Goal: Task Accomplishment & Management: Complete application form

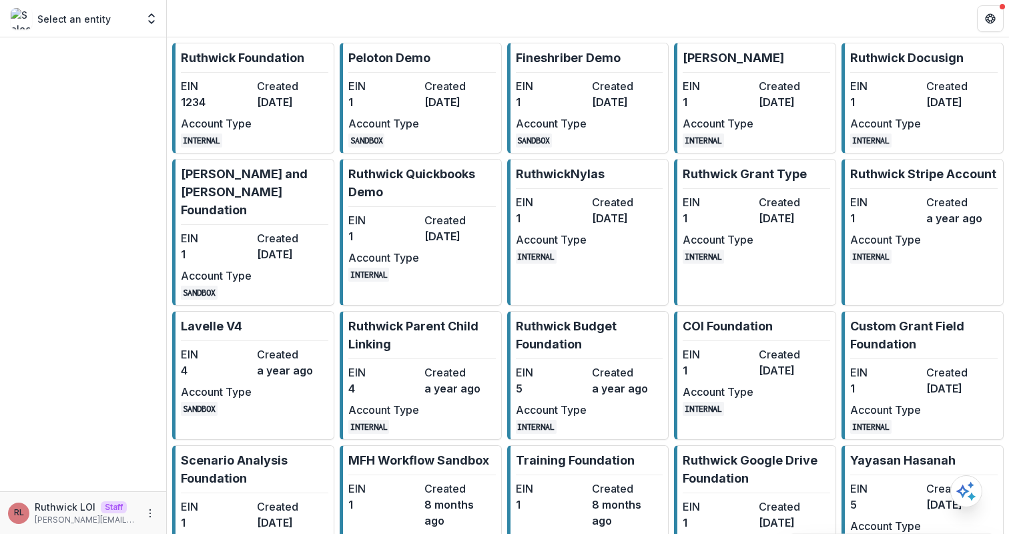
click at [286, 83] on dt "Created" at bounding box center [292, 86] width 71 height 16
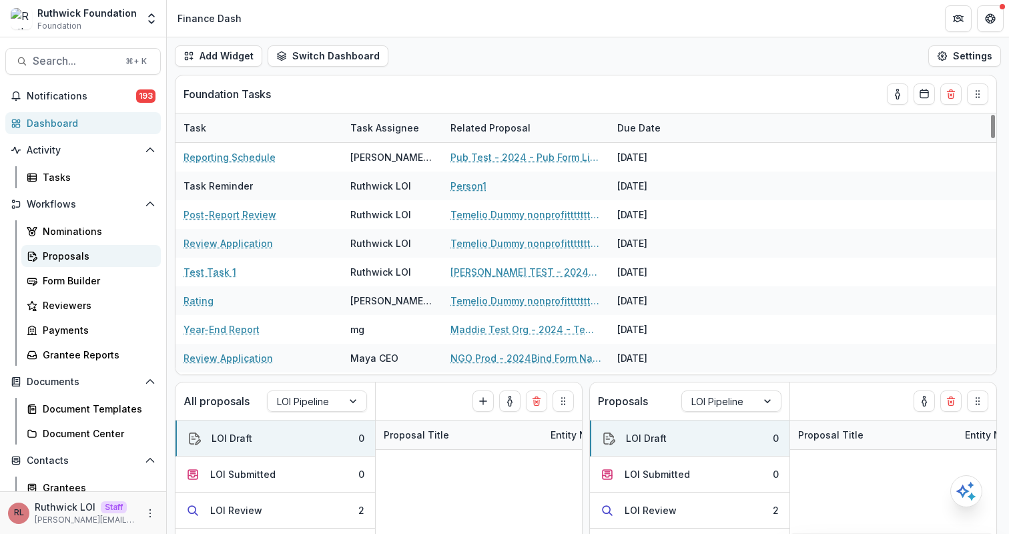
click at [105, 245] on link "Proposals" at bounding box center [90, 256] width 139 height 22
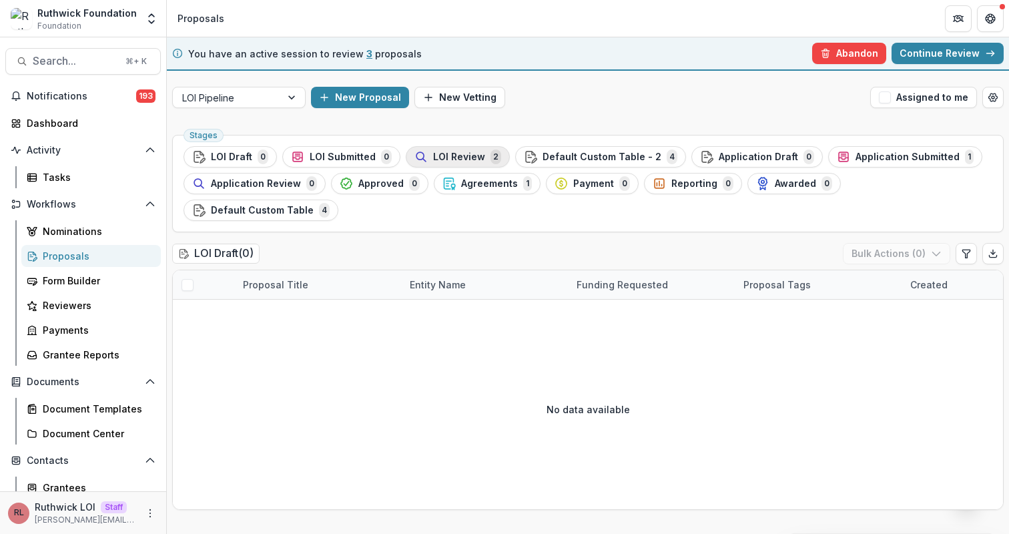
click at [462, 148] on button "LOI Review 2" at bounding box center [458, 156] width 104 height 21
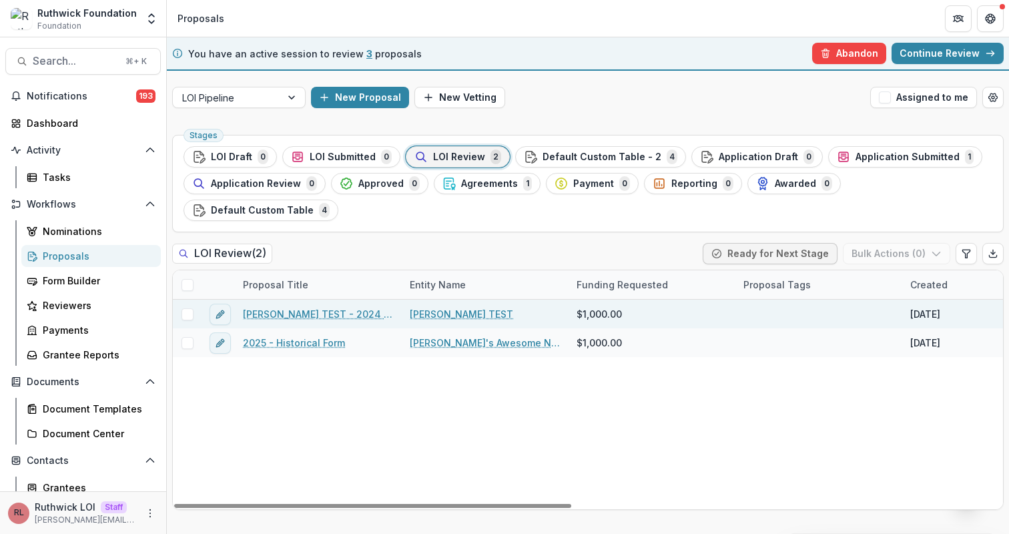
click at [282, 307] on link "Ruthwick TEST - 2024 - form" at bounding box center [318, 314] width 151 height 14
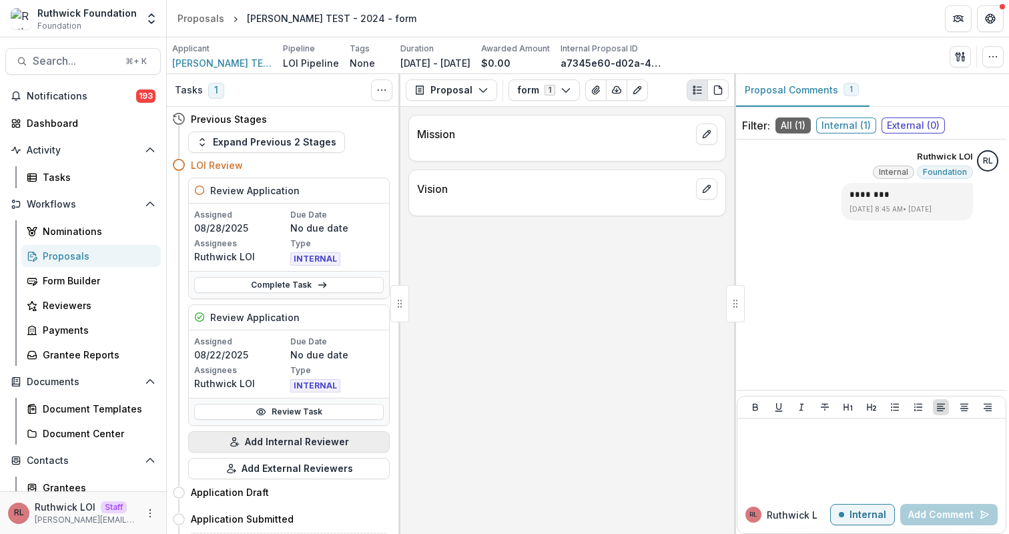
click at [276, 431] on button "Add Internal Reviewer" at bounding box center [289, 441] width 202 height 21
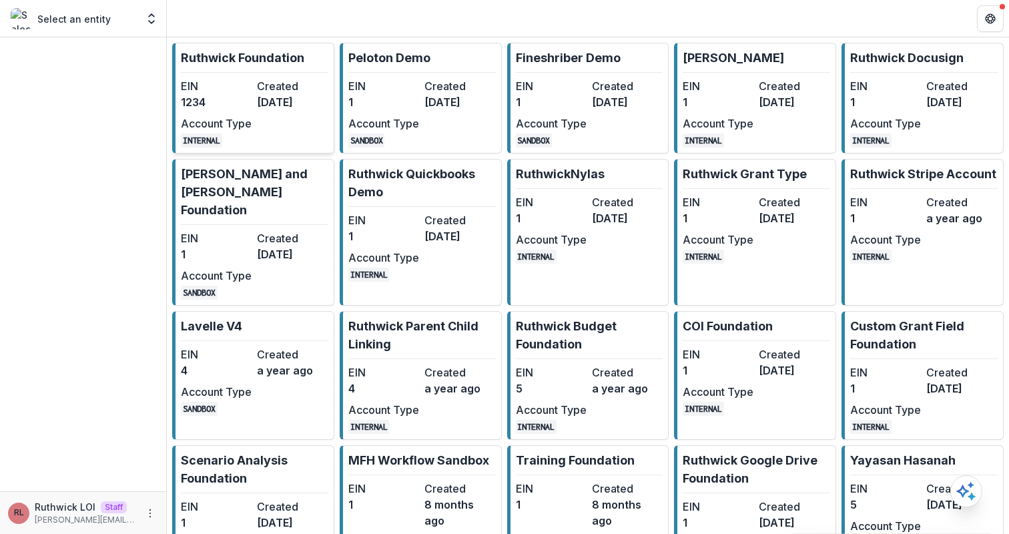
click at [324, 147] on div "EIN 1234 Created [DATE] Account Type INTERNAL" at bounding box center [254, 112] width 147 height 69
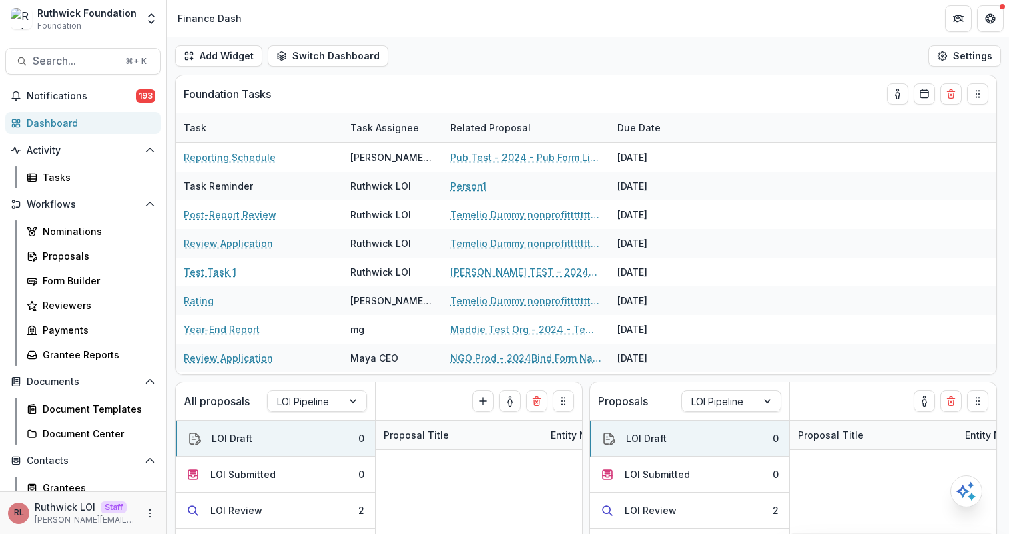
click at [174, 71] on div "Add Widget Switch Dashboard new dashboard My other 1 Finance Dash New Dashboard…" at bounding box center [588, 55] width 842 height 37
click at [97, 484] on div "Grantees" at bounding box center [96, 487] width 107 height 14
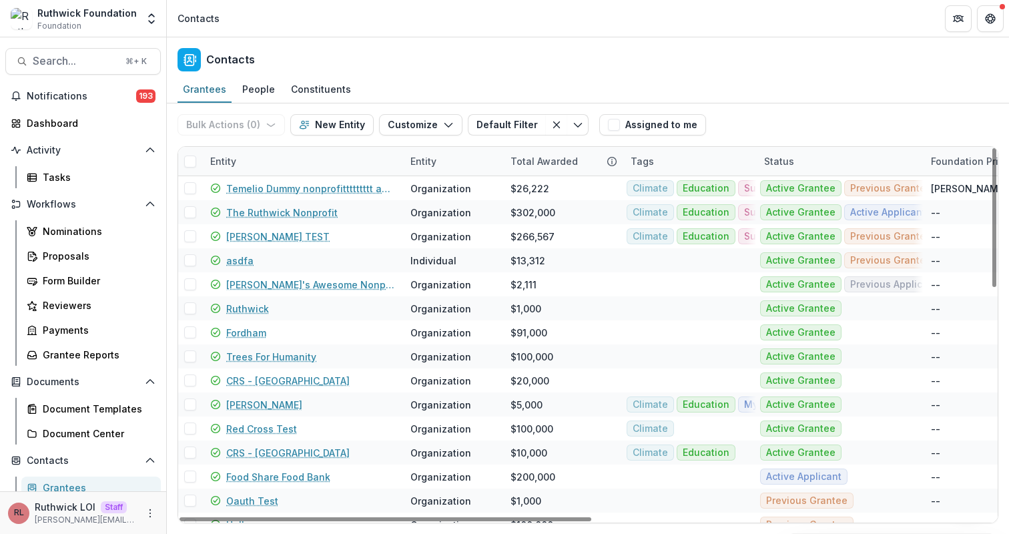
click at [467, 91] on div "Grantees People Constituents" at bounding box center [588, 90] width 842 height 27
click at [318, 129] on button "New Entity" at bounding box center [331, 124] width 83 height 21
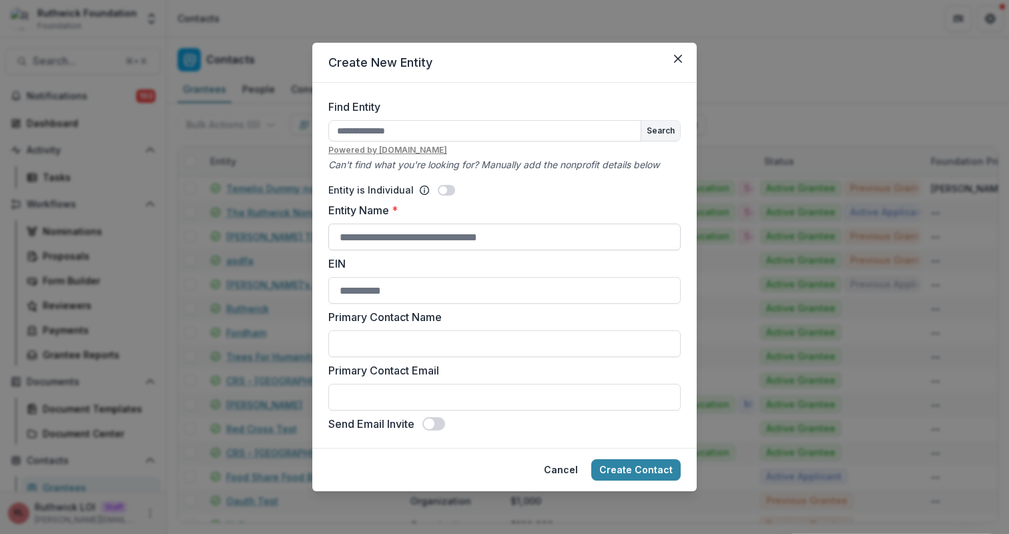
click at [394, 240] on input "Entity Name *" at bounding box center [504, 237] width 352 height 27
type input "**********"
click at [661, 472] on button "Create Contact" at bounding box center [635, 469] width 89 height 21
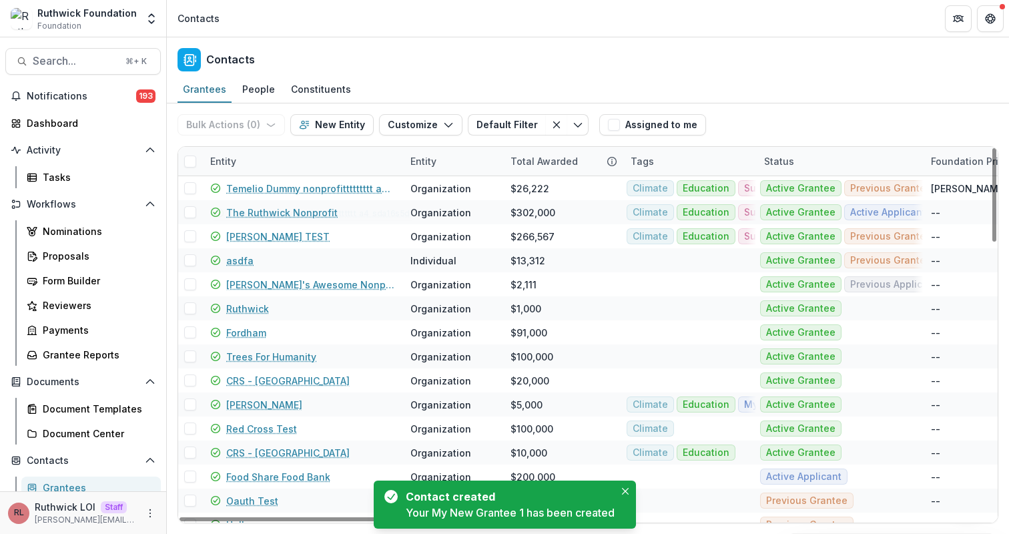
click at [282, 162] on div "Entity" at bounding box center [302, 161] width 200 height 29
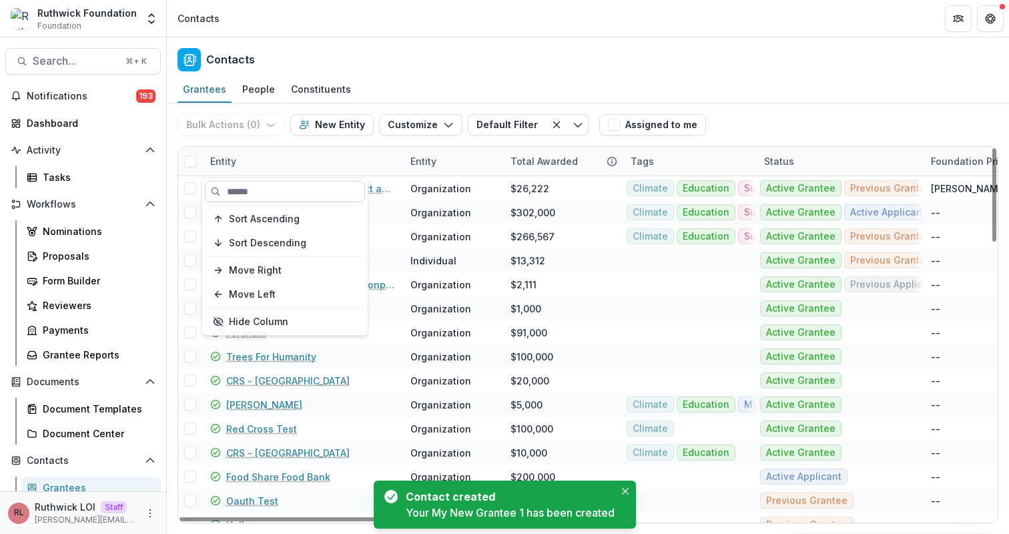
click at [296, 192] on input at bounding box center [285, 191] width 160 height 21
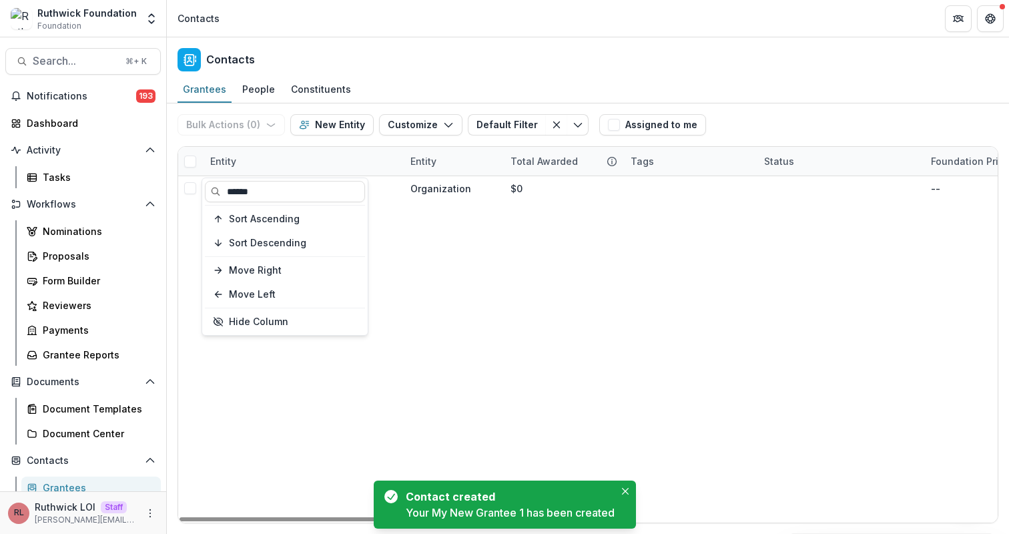
type input "******"
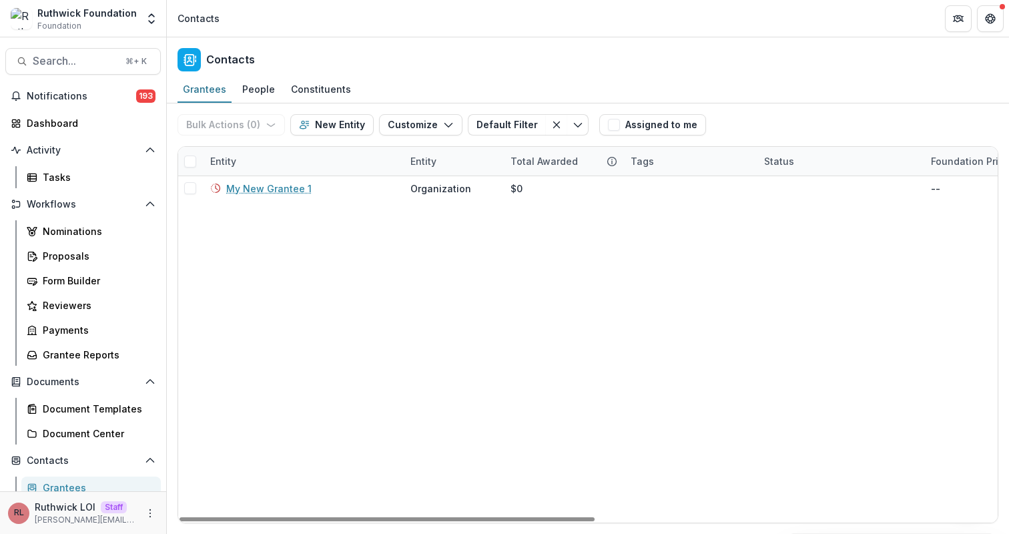
click at [383, 84] on div "Grantees People Constituents" at bounding box center [588, 90] width 842 height 27
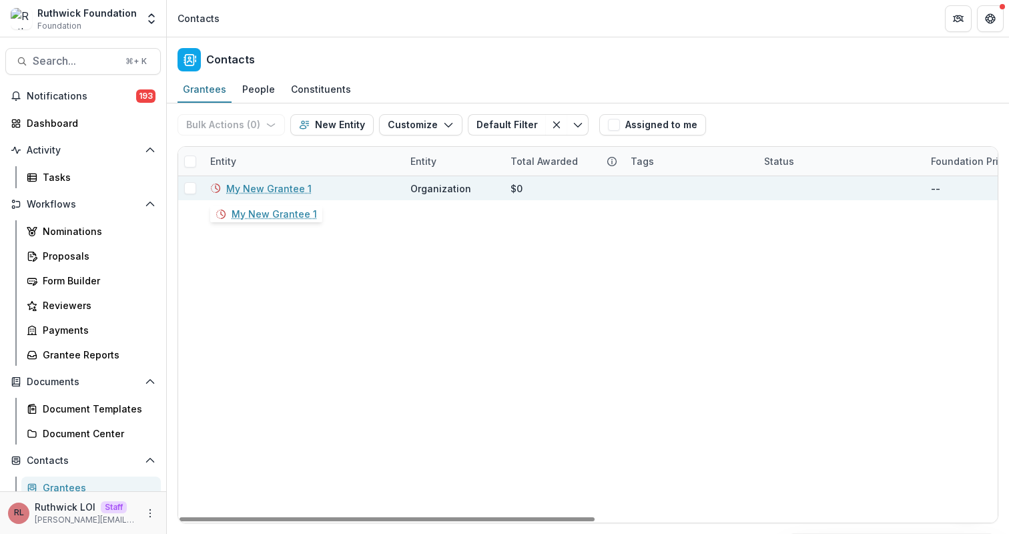
click at [254, 188] on link "My New Grantee 1" at bounding box center [268, 189] width 85 height 14
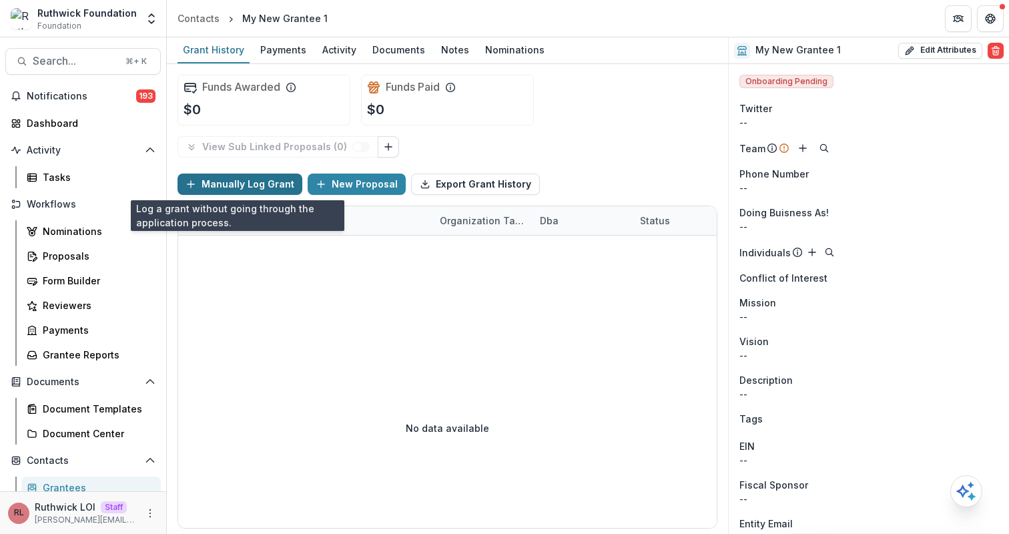
click at [257, 186] on button "Manually Log Grant" at bounding box center [240, 184] width 125 height 21
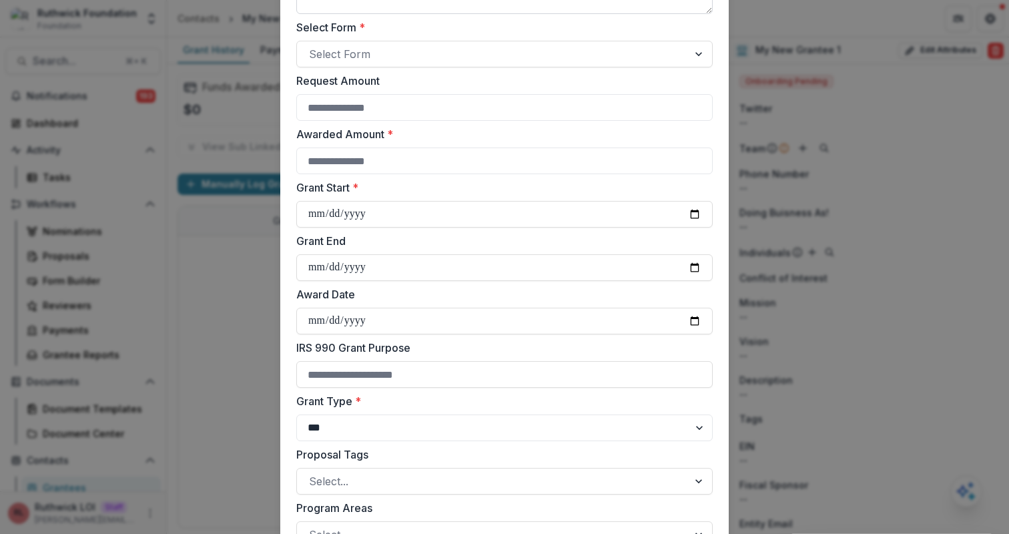
scroll to position [300, 0]
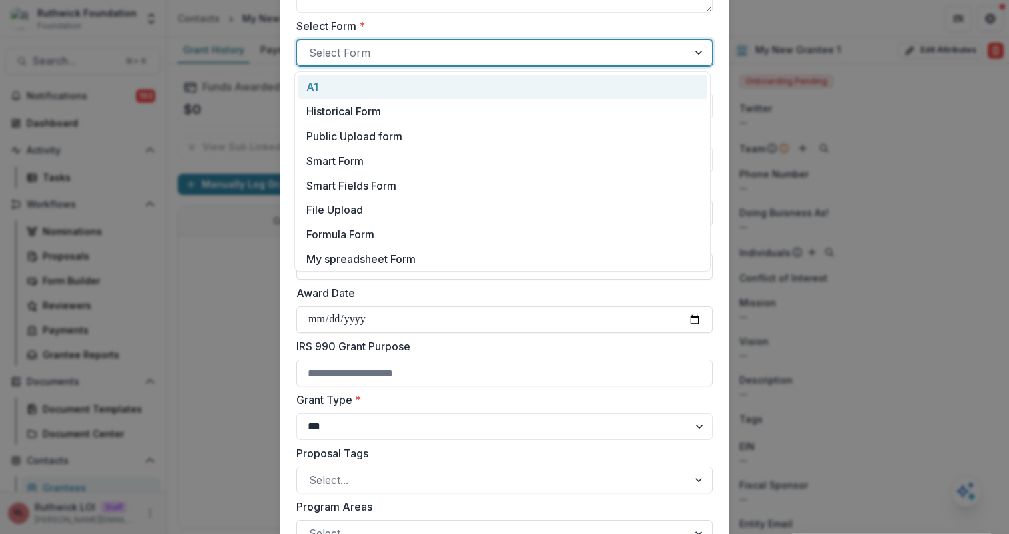
click at [360, 55] on div at bounding box center [492, 52] width 367 height 19
click at [380, 90] on div "A1" at bounding box center [502, 87] width 392 height 16
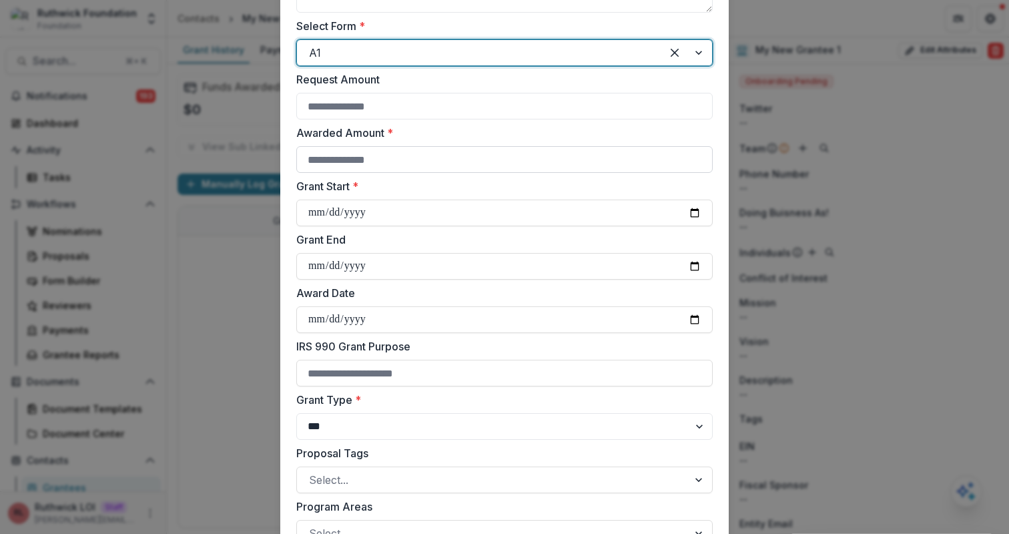
click at [416, 155] on input "Awarded Amount *" at bounding box center [504, 159] width 416 height 27
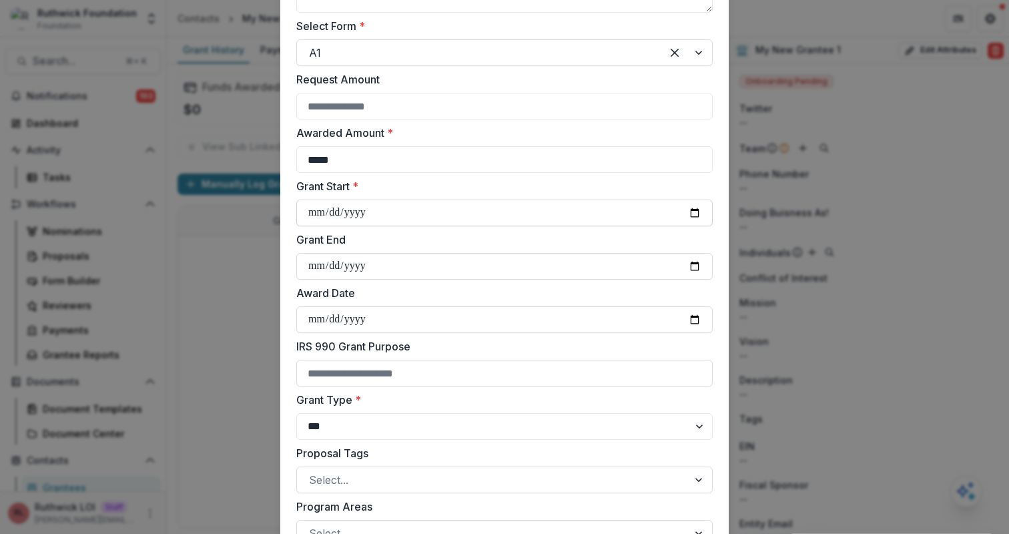
type input "*****"
click at [695, 208] on input "Grant Start *" at bounding box center [504, 213] width 416 height 27
type input "**********"
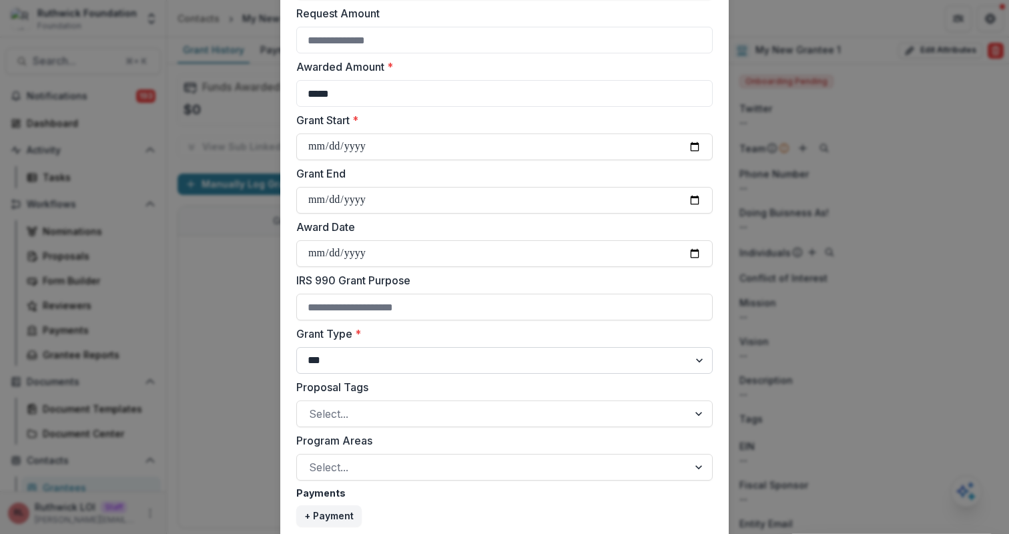
scroll to position [460, 0]
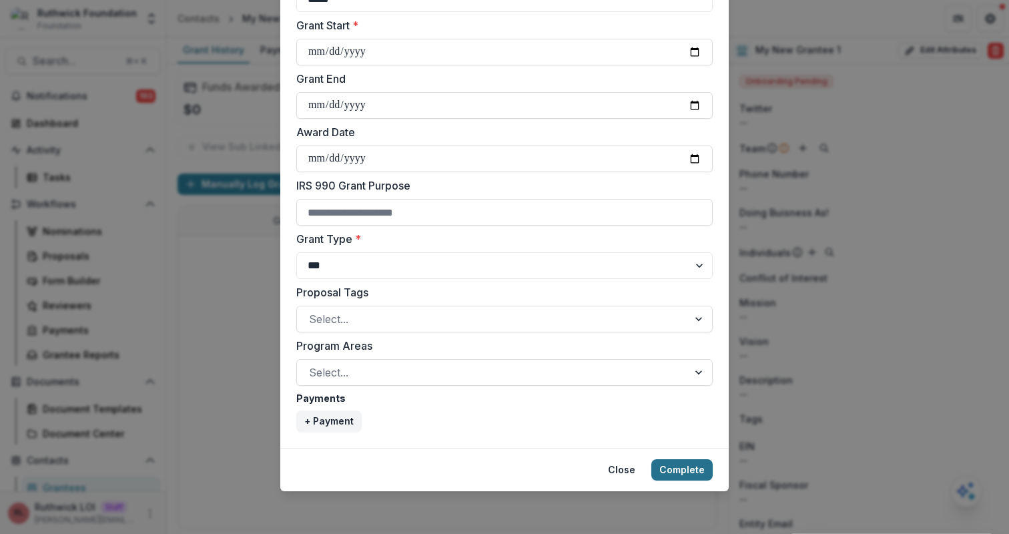
click at [671, 478] on button "Complete" at bounding box center [681, 469] width 61 height 21
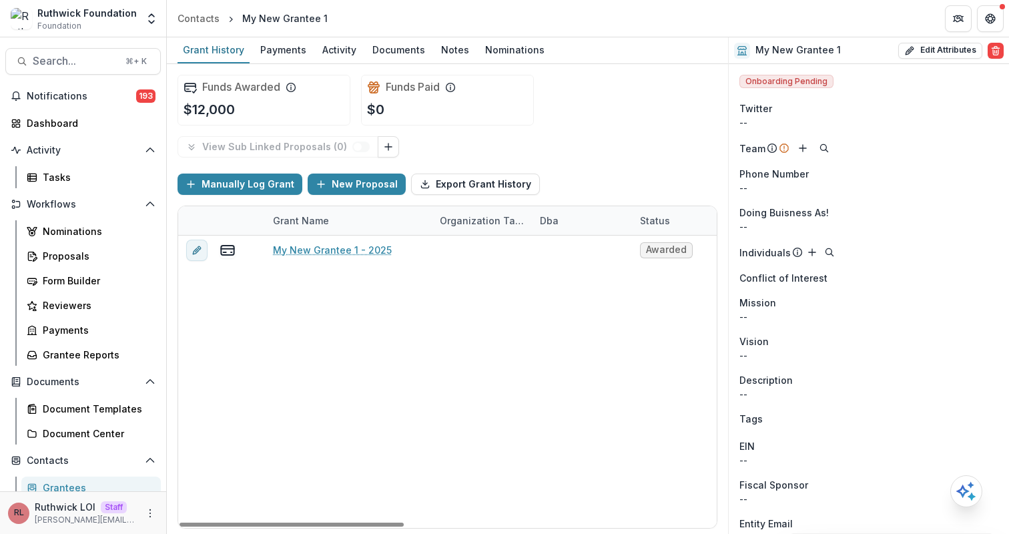
click at [583, 186] on div "Manually Log Grant New Proposal Export Grant History" at bounding box center [448, 184] width 540 height 43
click at [785, 52] on h2 "My New Grantee 1" at bounding box center [797, 50] width 85 height 11
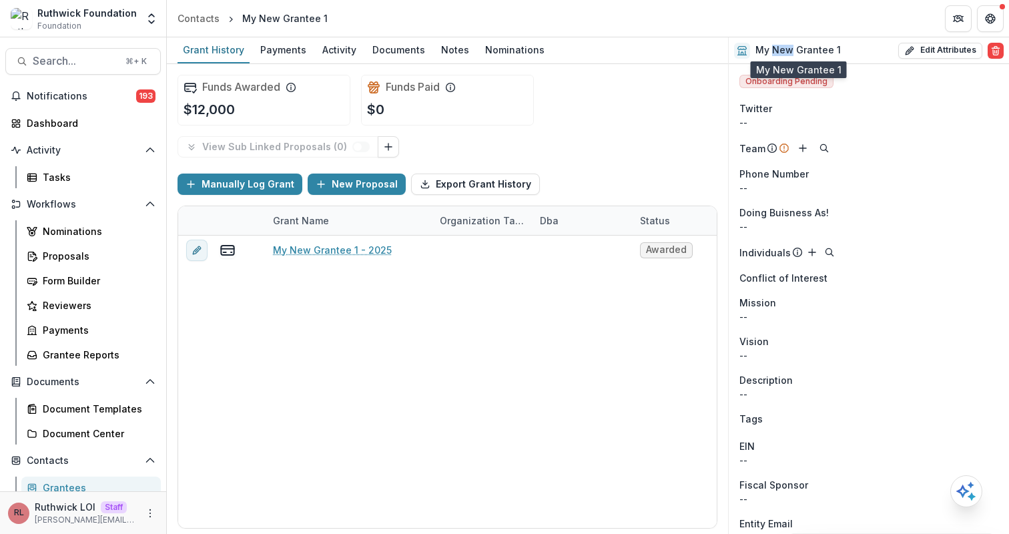
click at [785, 52] on h2 "My New Grantee 1" at bounding box center [797, 50] width 85 height 11
click at [801, 176] on span "Phone Number" at bounding box center [773, 174] width 69 height 14
click at [800, 151] on icon "Add" at bounding box center [802, 148] width 11 height 11
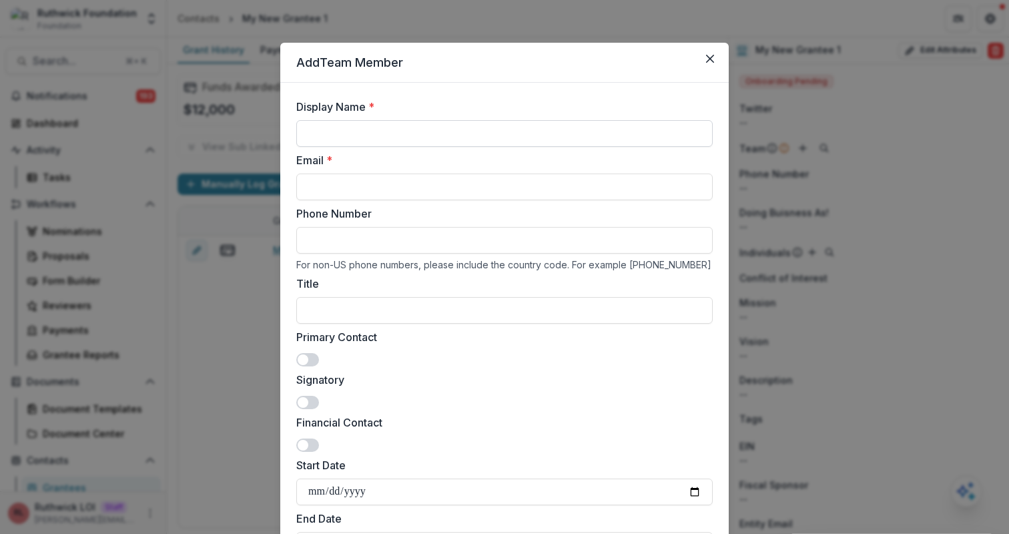
click at [342, 139] on input "Display Name *" at bounding box center [504, 133] width 416 height 27
type input "**********"
click at [523, 184] on input "**********" at bounding box center [504, 187] width 416 height 27
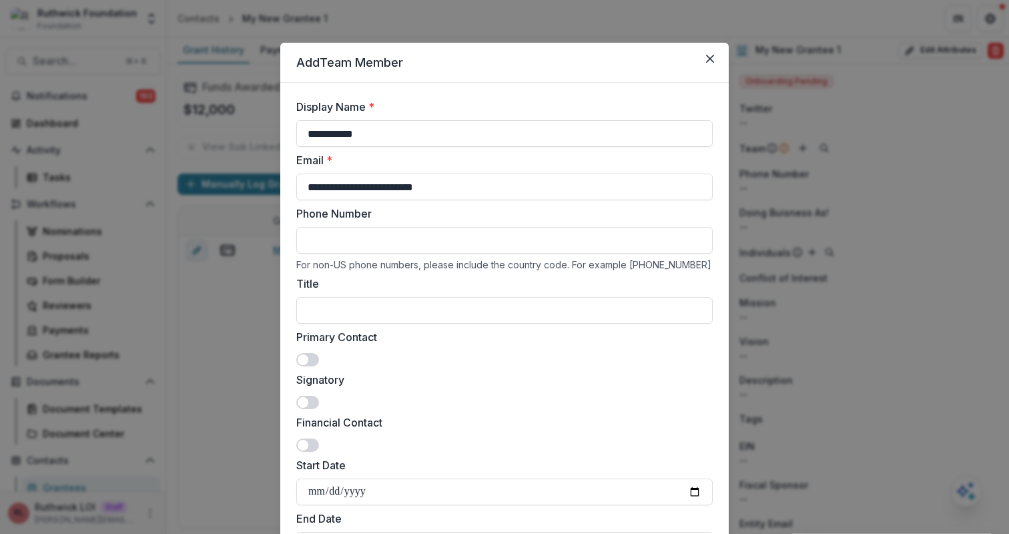
type input "**********"
click at [541, 165] on label "Email *" at bounding box center [500, 160] width 408 height 16
click at [541, 174] on input "**********" at bounding box center [504, 187] width 416 height 27
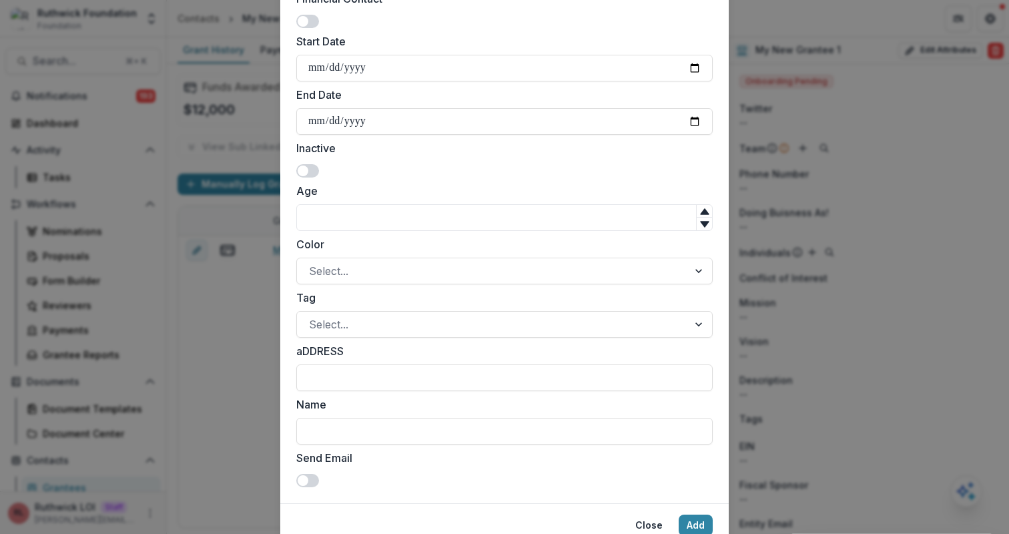
scroll to position [479, 0]
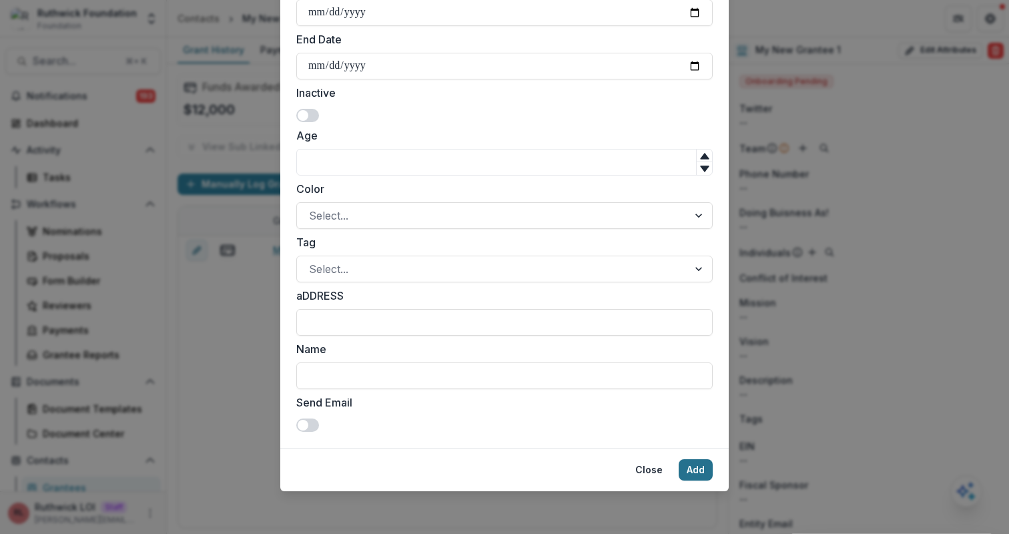
click at [703, 471] on button "Add" at bounding box center [696, 469] width 34 height 21
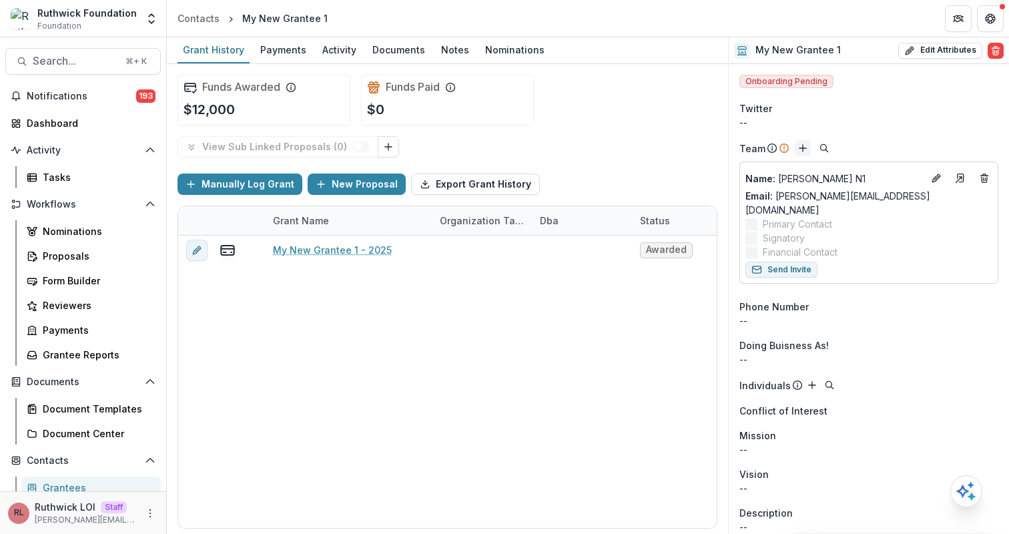
click at [799, 146] on icon "Add" at bounding box center [802, 148] width 11 height 11
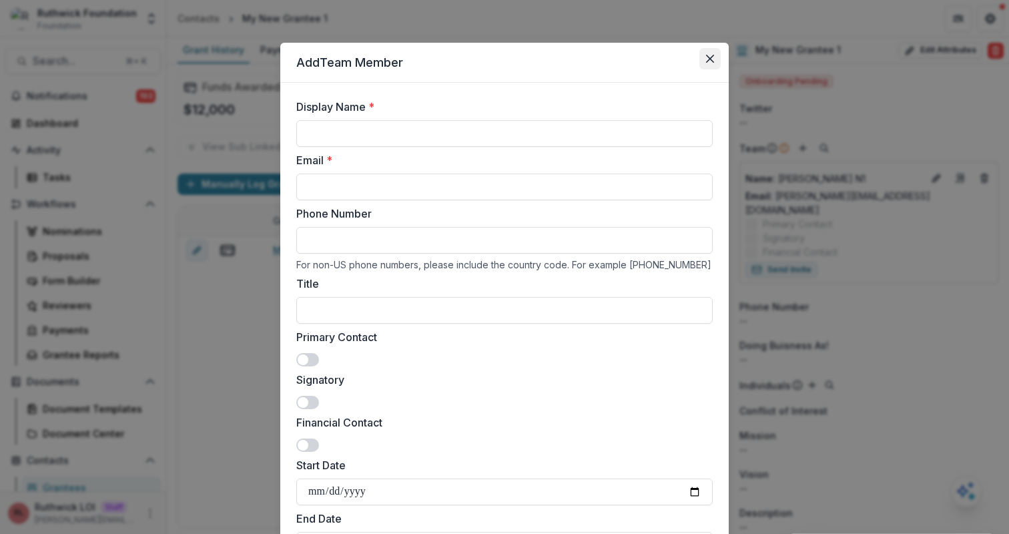
click at [708, 59] on icon "Close" at bounding box center [710, 59] width 8 height 8
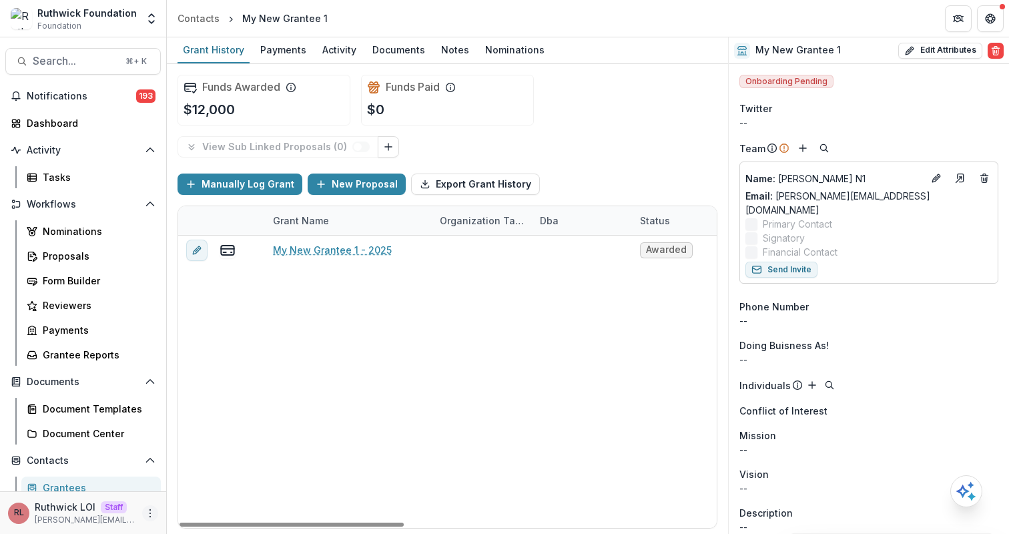
click at [147, 506] on button "More" at bounding box center [150, 513] width 16 height 16
click at [207, 489] on link "User Settings" at bounding box center [234, 485] width 143 height 22
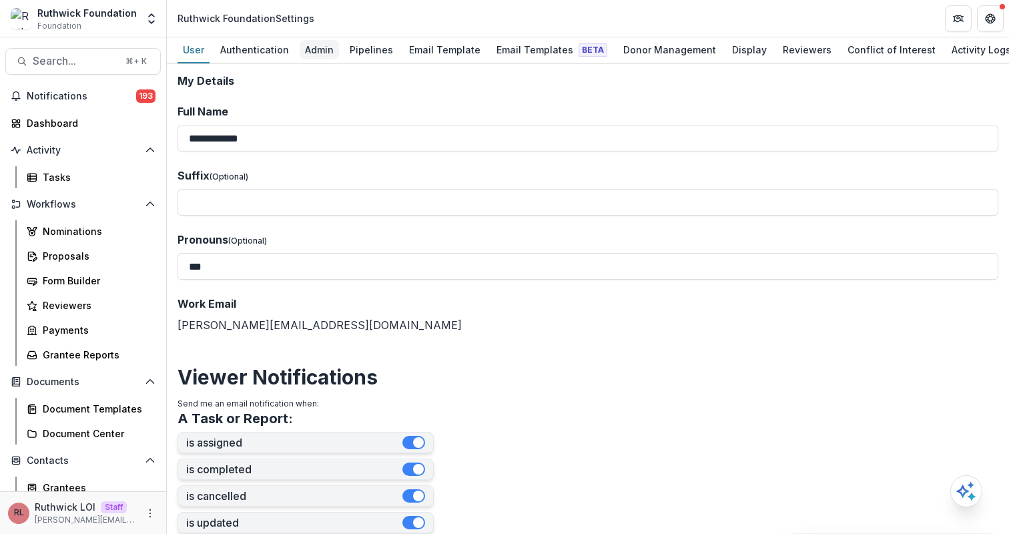
click at [314, 54] on div "Admin" at bounding box center [319, 49] width 39 height 19
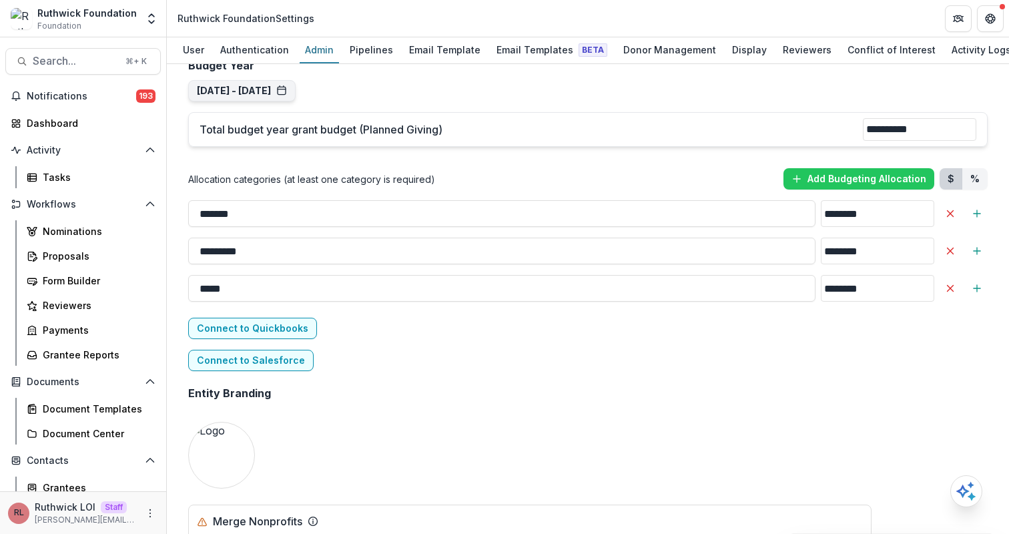
scroll to position [2235, 0]
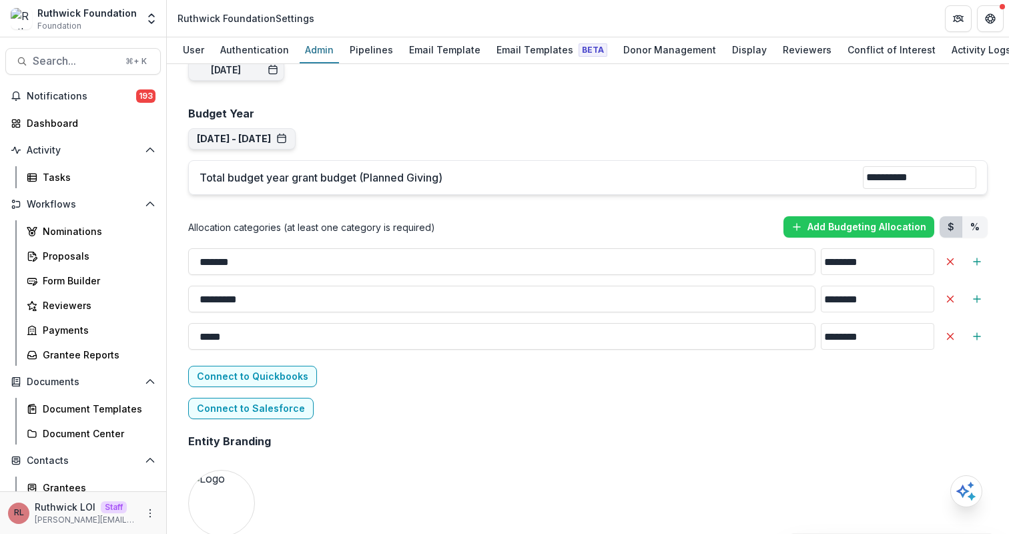
scroll to position [731, 0]
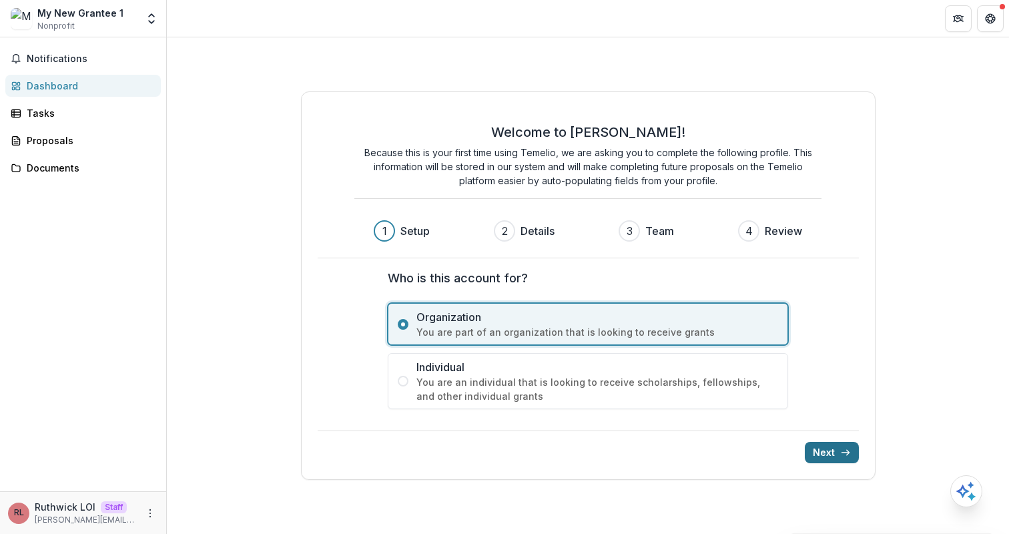
click at [833, 456] on button "Next" at bounding box center [832, 452] width 54 height 21
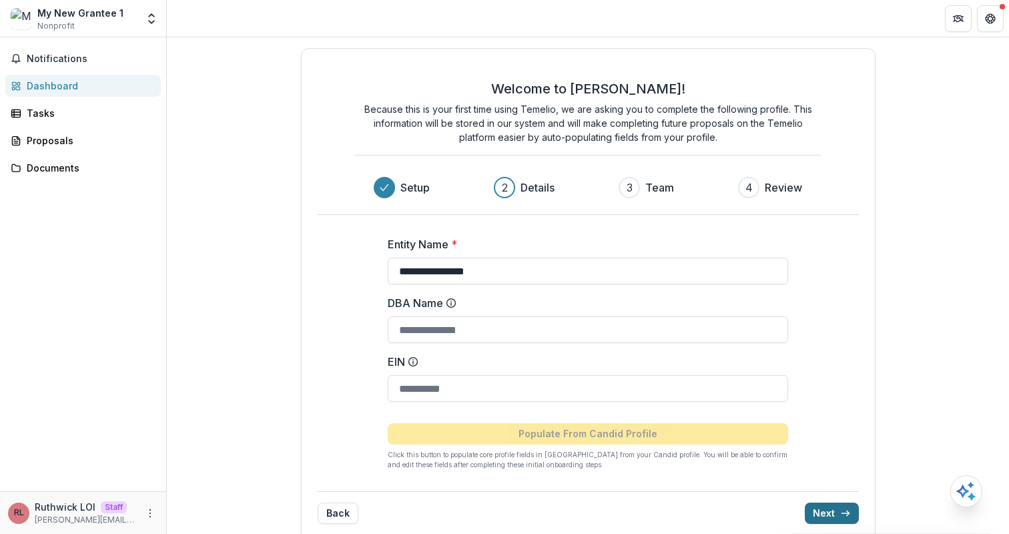
click at [840, 513] on icon "submit" at bounding box center [845, 513] width 11 height 11
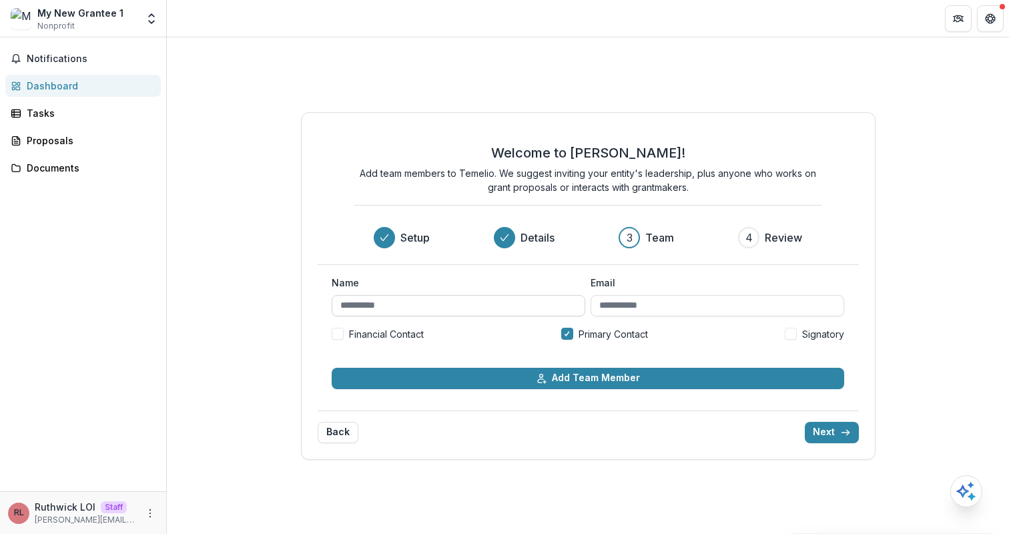
click at [523, 305] on input "Name" at bounding box center [459, 305] width 254 height 21
click at [843, 429] on icon "submit" at bounding box center [845, 432] width 11 height 11
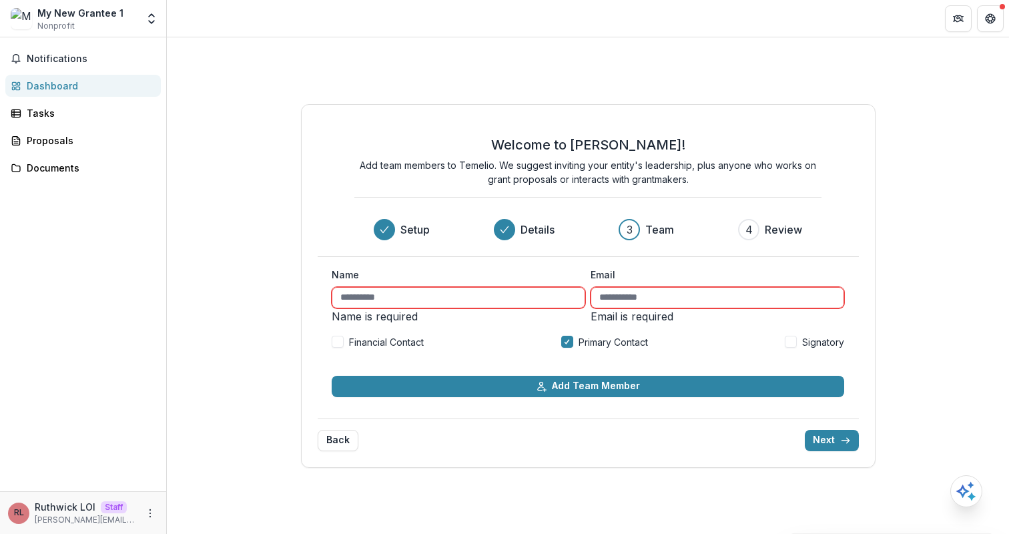
click at [468, 292] on input "Name" at bounding box center [459, 297] width 254 height 21
type input "**********"
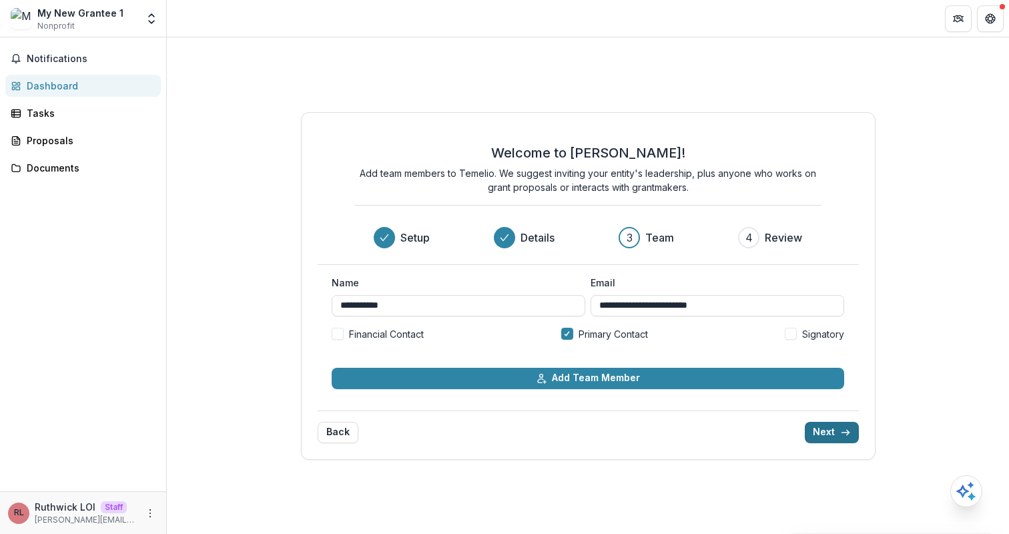
type input "**********"
click at [846, 424] on button "Next" at bounding box center [832, 432] width 54 height 21
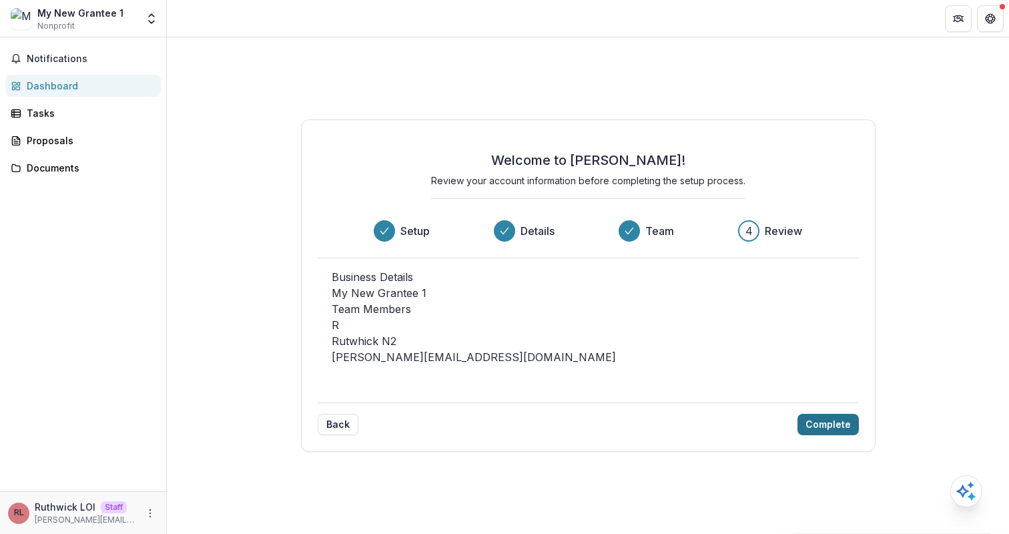
click at [844, 435] on button "Complete" at bounding box center [827, 424] width 61 height 21
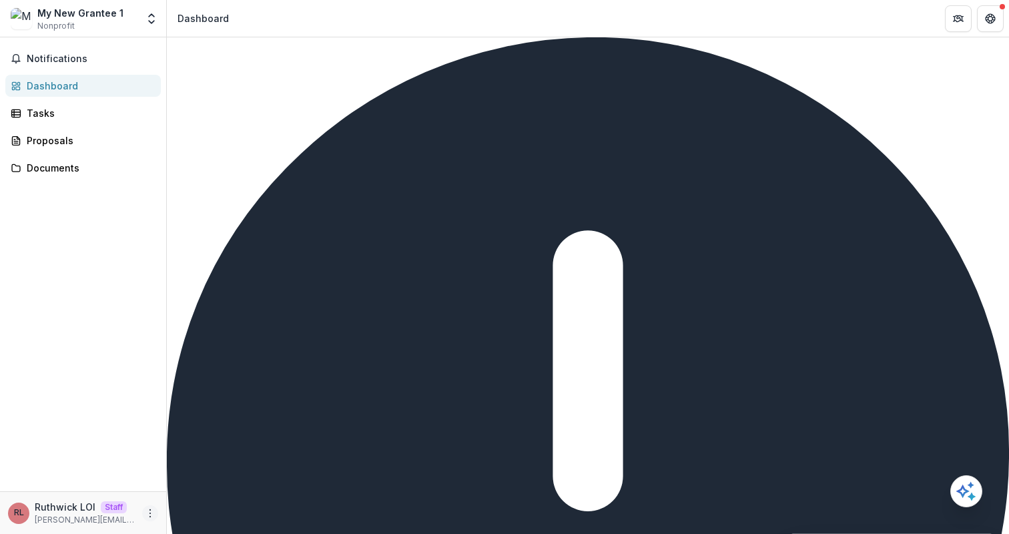
click at [152, 510] on icon "More" at bounding box center [150, 513] width 11 height 11
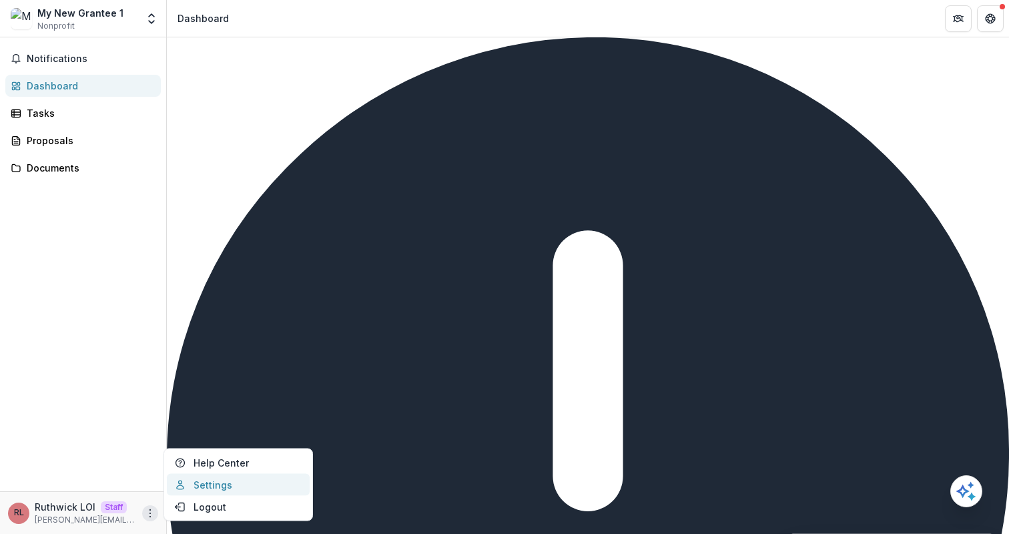
click at [219, 484] on link "Settings" at bounding box center [238, 485] width 143 height 22
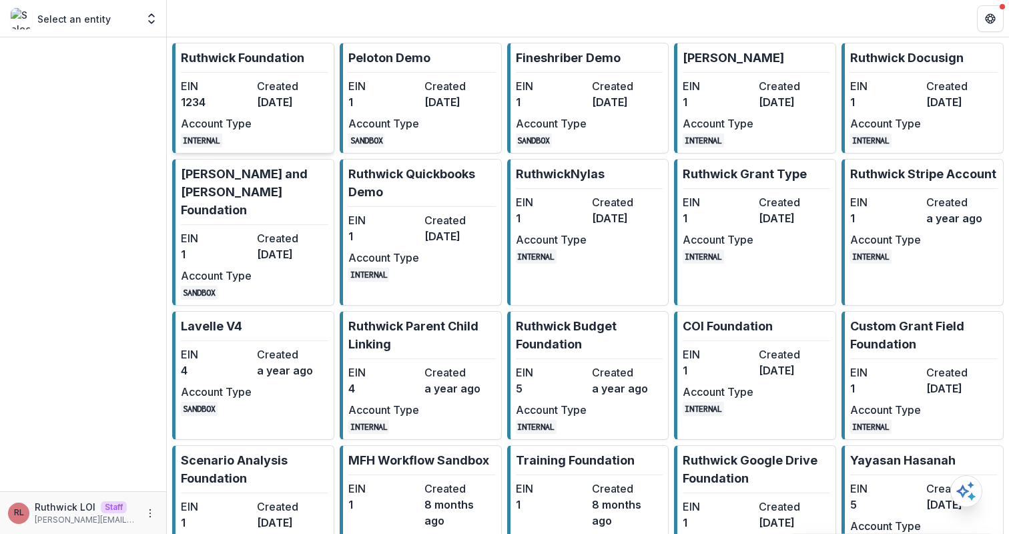
click at [269, 117] on div "EIN 1234 Created [DATE] Account Type INTERNAL" at bounding box center [254, 112] width 147 height 69
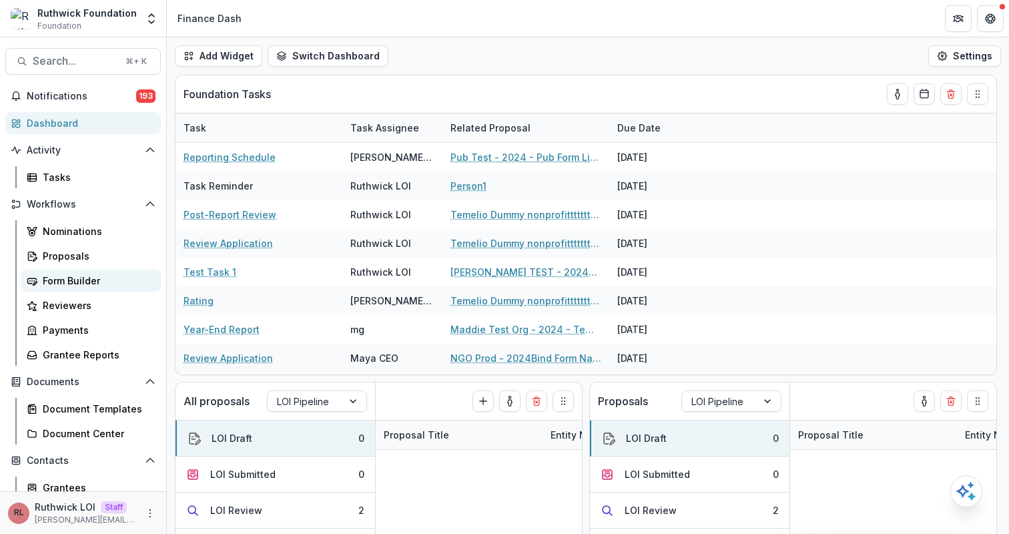
click at [120, 277] on div "Form Builder" at bounding box center [96, 281] width 107 height 14
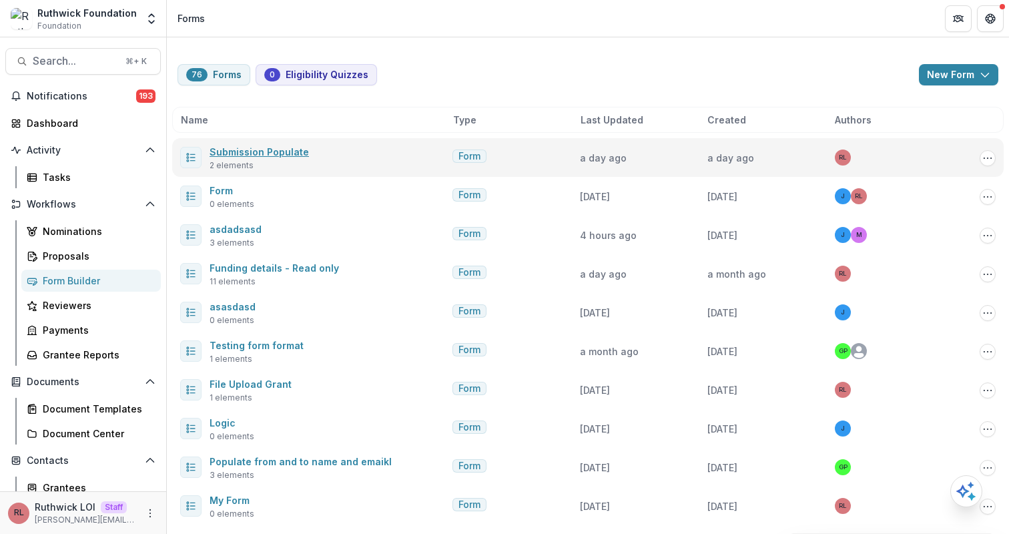
click at [242, 149] on link "Submission Populate" at bounding box center [259, 151] width 99 height 11
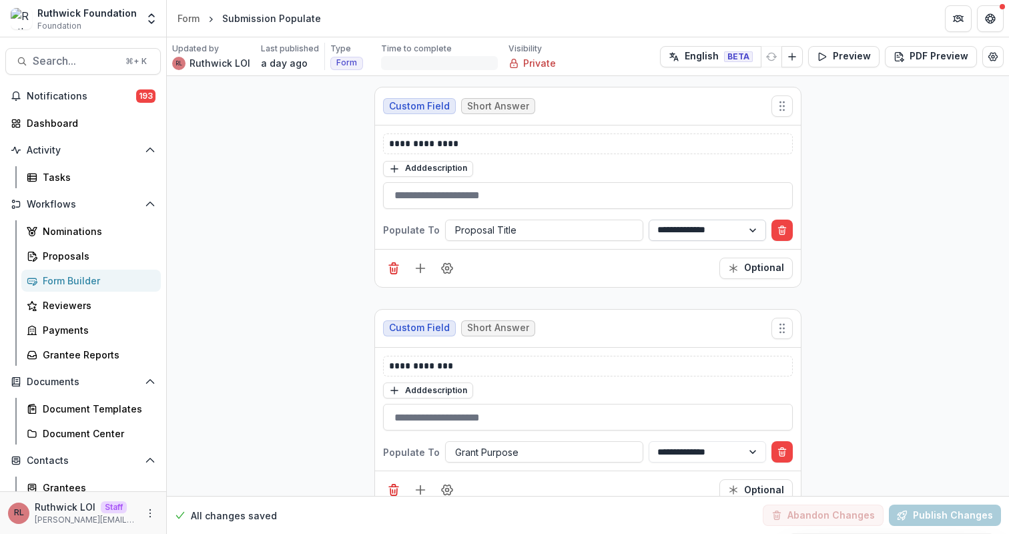
click at [671, 228] on select "**********" at bounding box center [707, 230] width 117 height 21
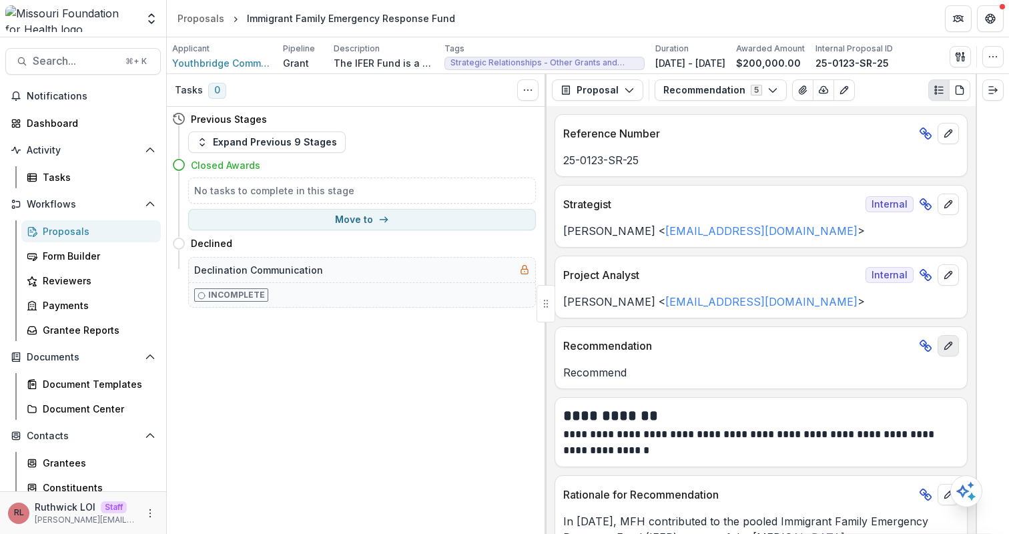
click at [938, 340] on button "edit" at bounding box center [948, 345] width 21 height 21
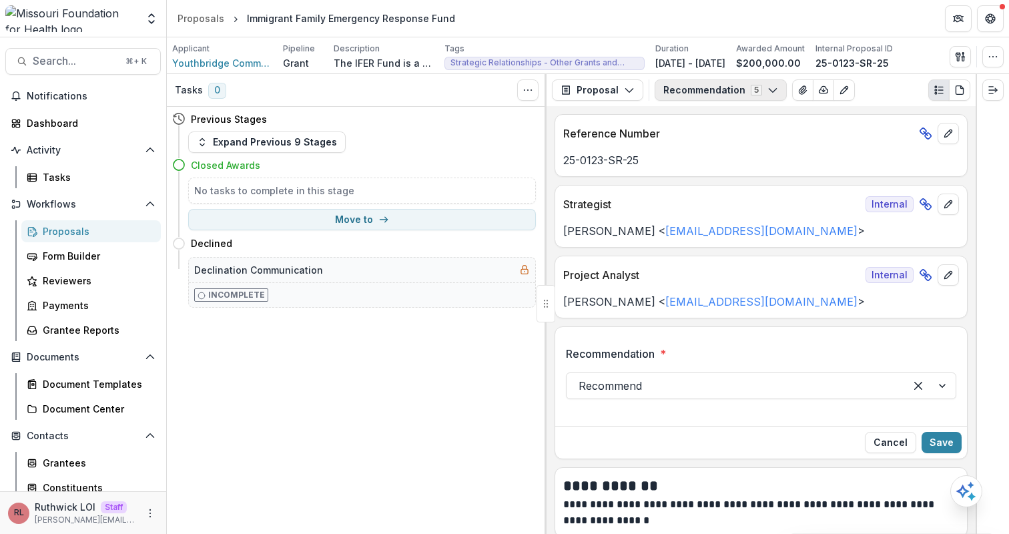
click at [707, 93] on button "Recommendation 5" at bounding box center [721, 89] width 132 height 21
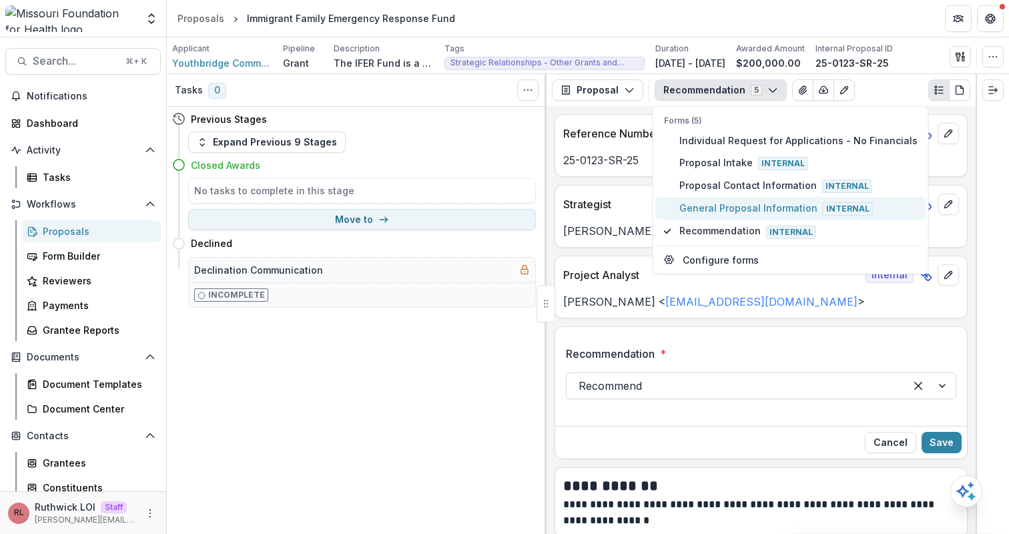
click at [736, 211] on span "General Proposal Information Internal" at bounding box center [798, 208] width 238 height 15
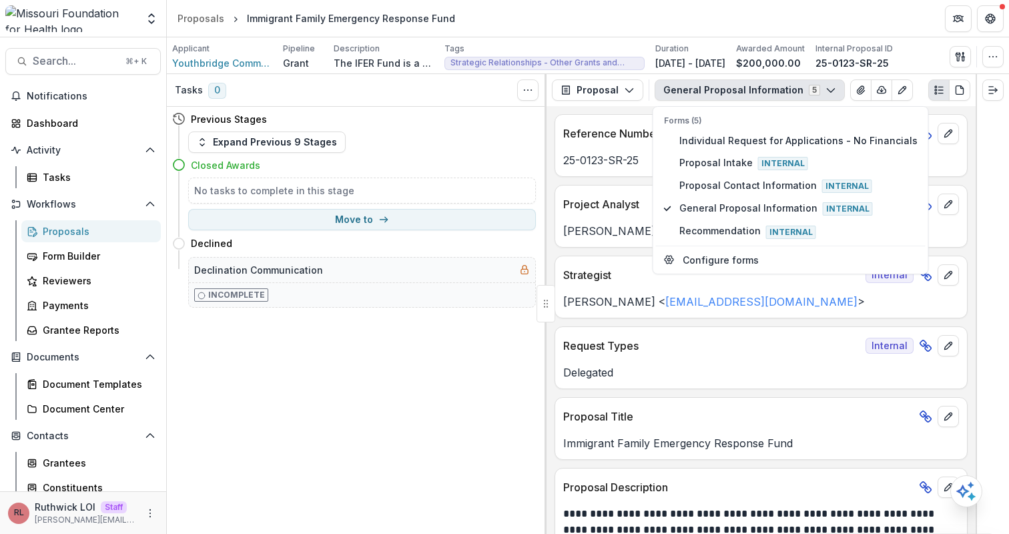
click at [646, 360] on div "Delegated" at bounding box center [761, 368] width 412 height 24
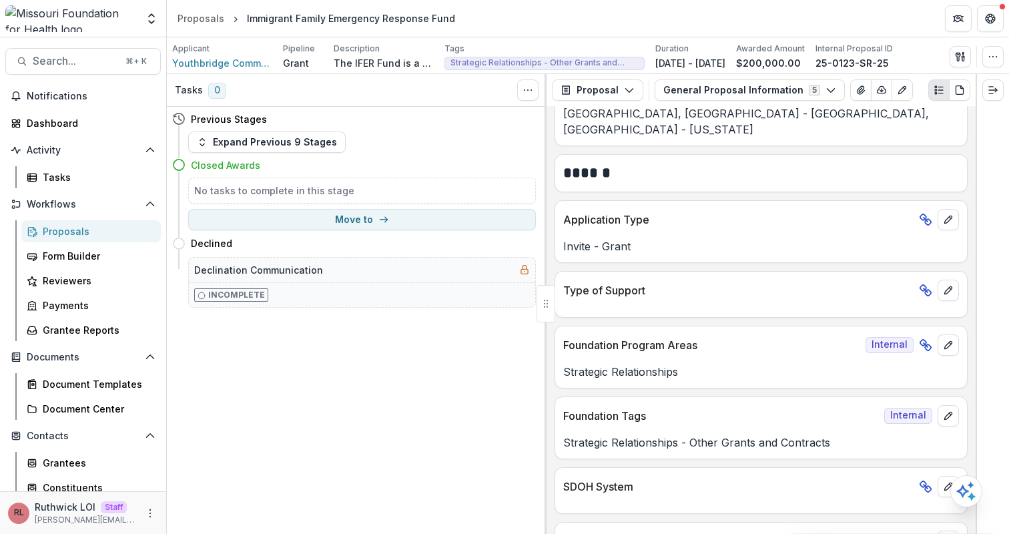
scroll to position [1301, 0]
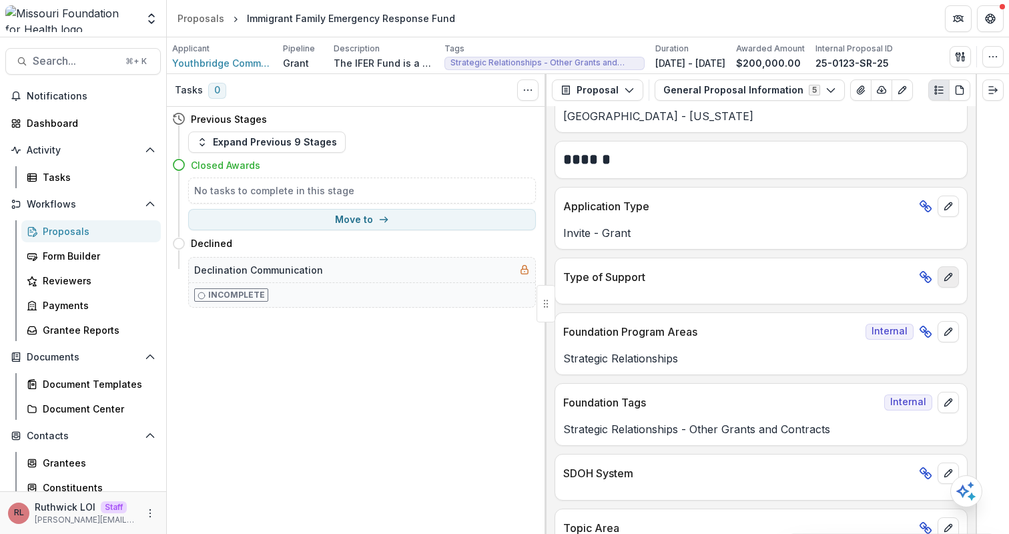
click at [948, 272] on icon "edit" at bounding box center [948, 277] width 11 height 11
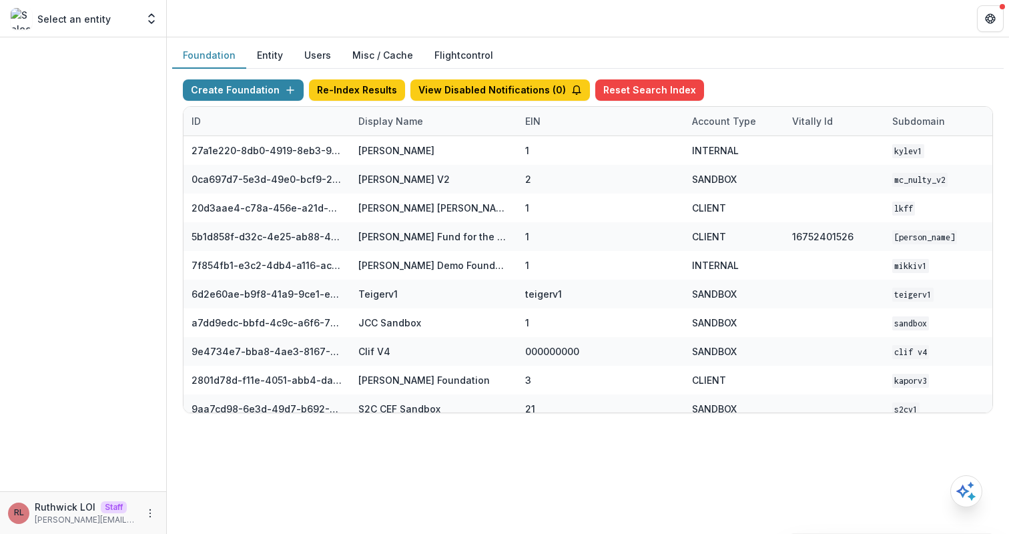
click at [269, 88] on button "Create Foundation" at bounding box center [243, 89] width 121 height 21
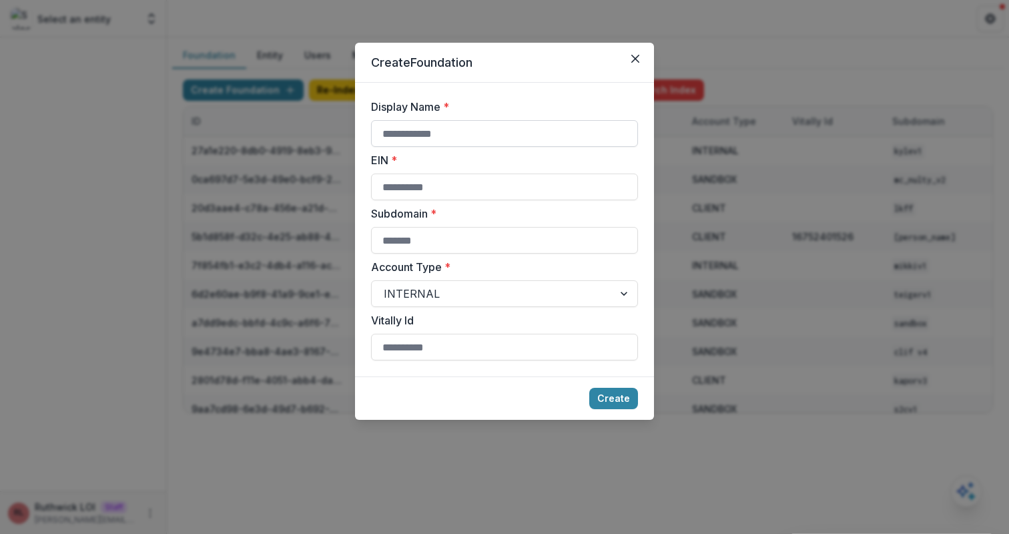
click at [414, 130] on input "Display Name *" at bounding box center [504, 133] width 267 height 27
type input "**********"
click at [408, 249] on input "Subdomain *" at bounding box center [504, 240] width 267 height 27
type input "*"
click at [396, 298] on div at bounding box center [493, 293] width 218 height 19
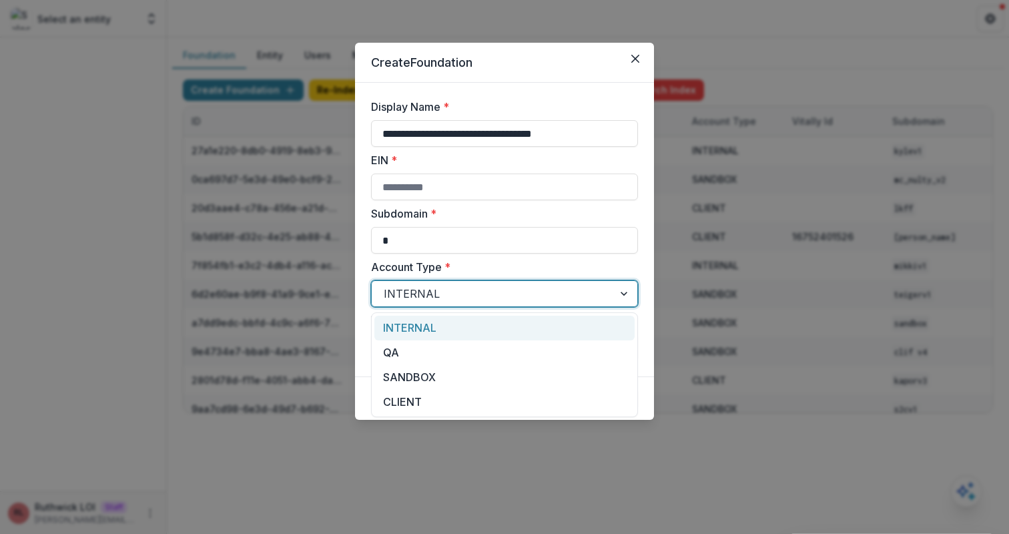
click at [396, 298] on div at bounding box center [493, 293] width 218 height 19
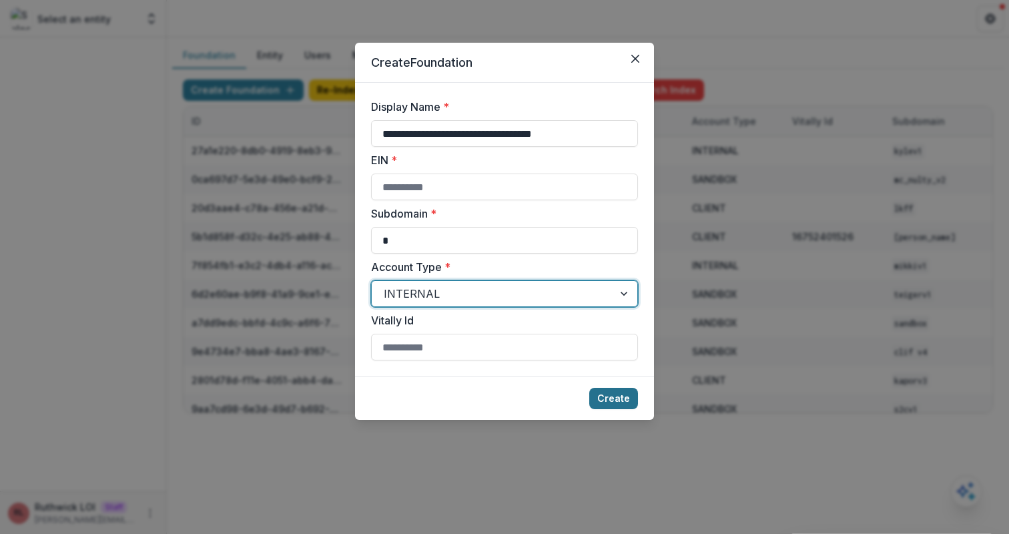
click at [620, 397] on button "Create" at bounding box center [613, 398] width 49 height 21
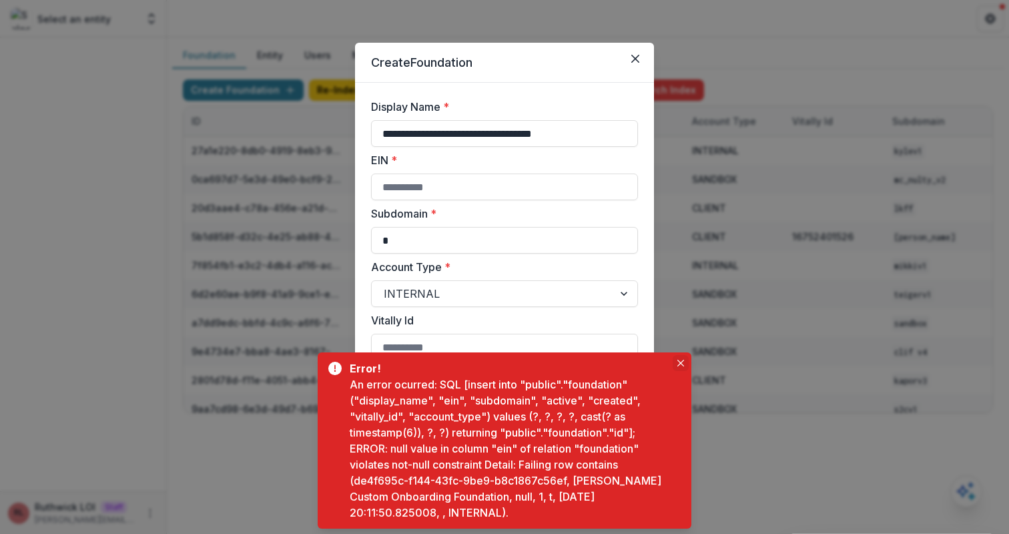
click at [677, 366] on icon "Close" at bounding box center [680, 363] width 7 height 7
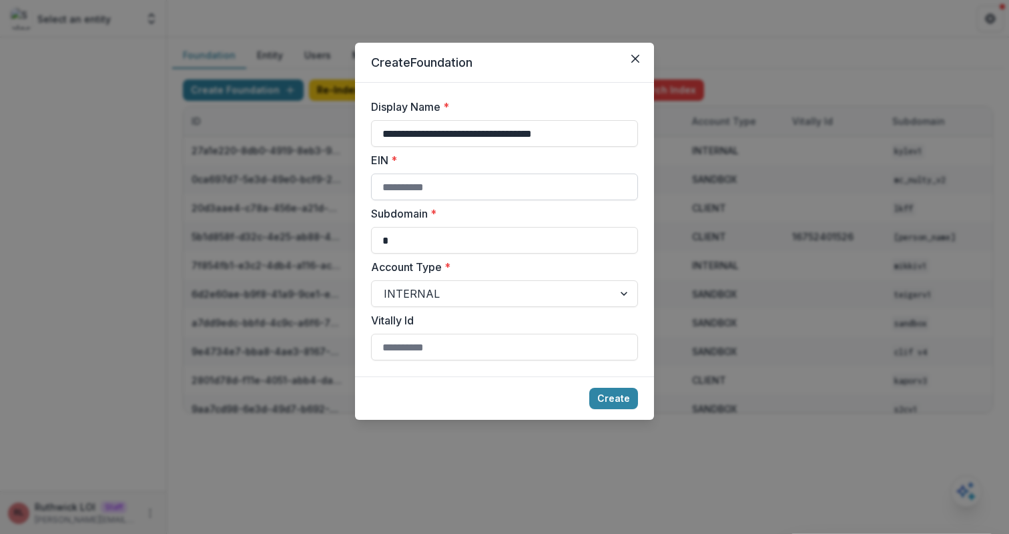
click at [463, 194] on input "EIN *" at bounding box center [504, 187] width 267 height 27
type input "*"
click at [617, 398] on button "Create" at bounding box center [613, 398] width 49 height 21
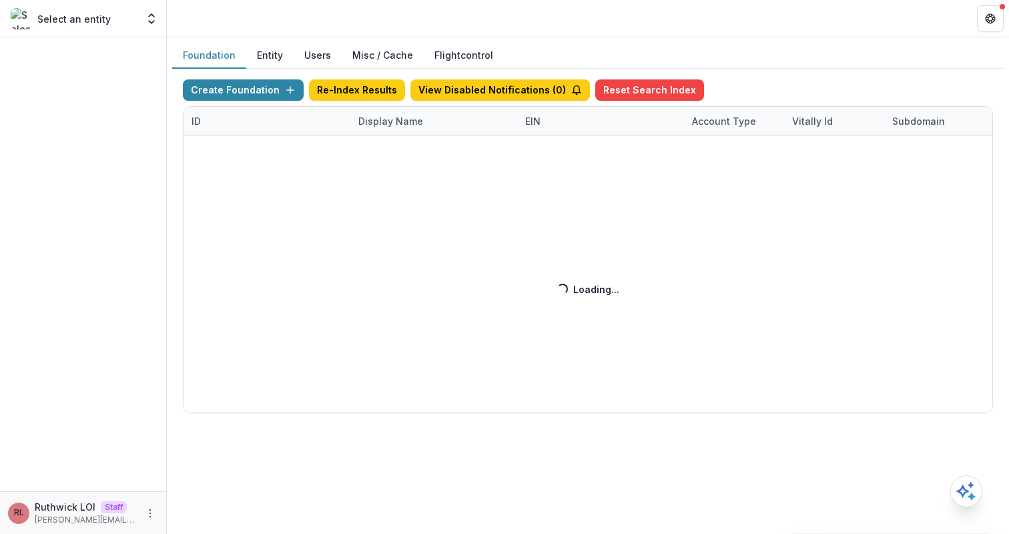
click at [316, 55] on button "Users" at bounding box center [318, 56] width 48 height 26
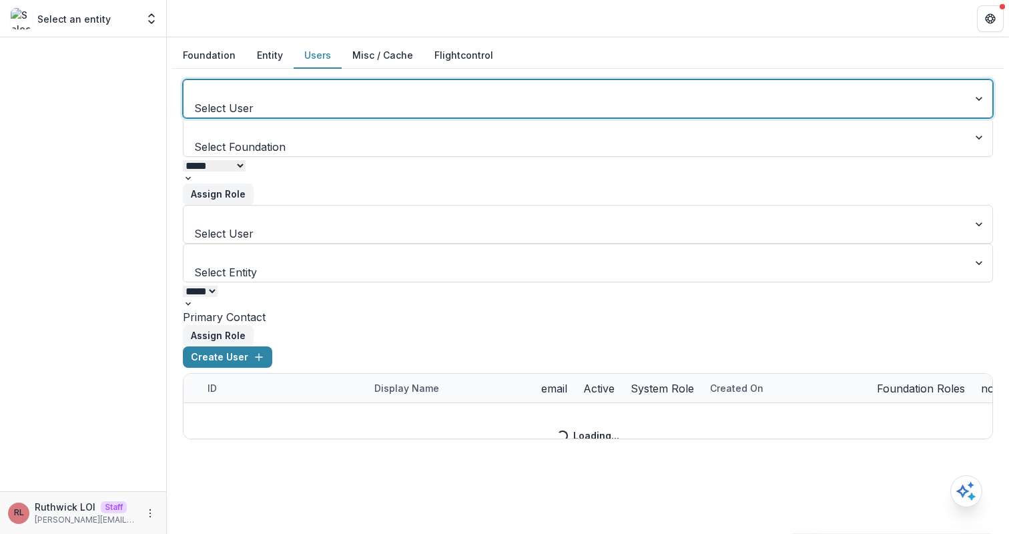
click at [352, 96] on div at bounding box center [576, 90] width 761 height 19
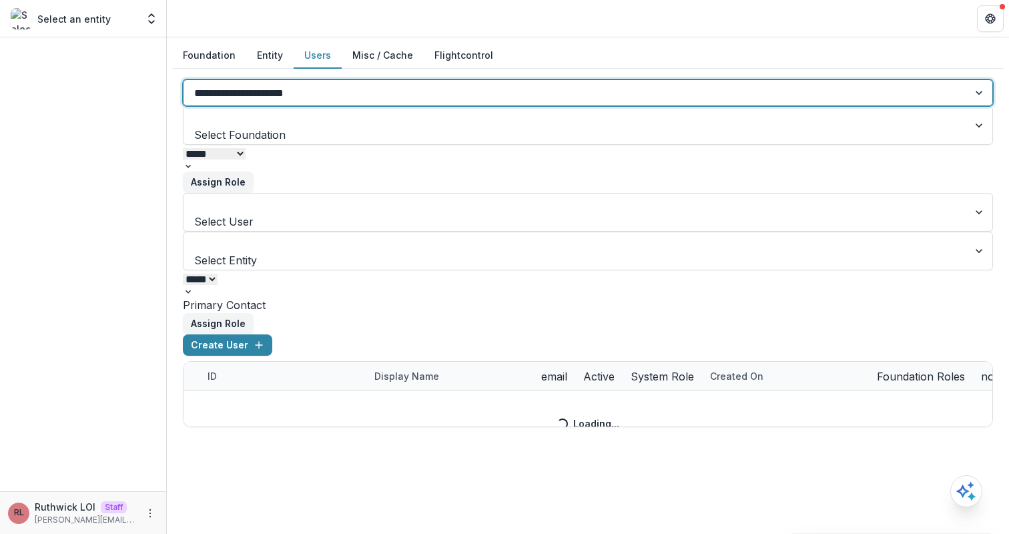
type input "**********"
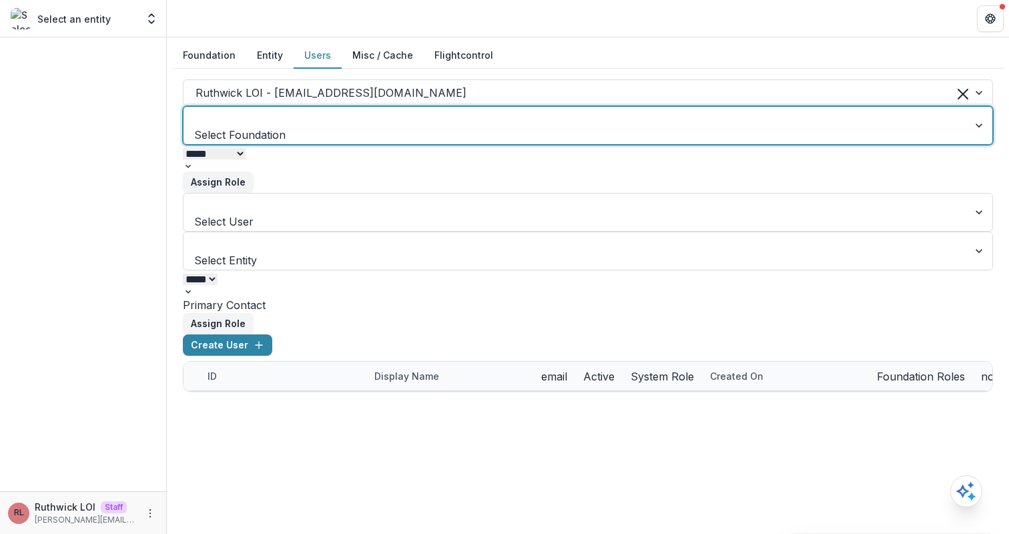
click at [338, 125] on div at bounding box center [576, 117] width 761 height 19
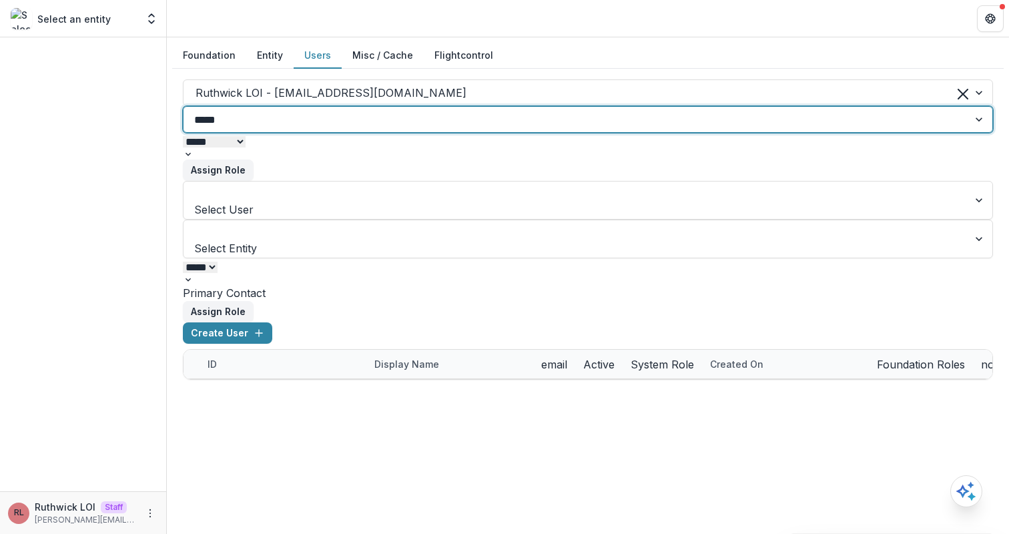
type input "******"
click at [246, 147] on select "**********" at bounding box center [214, 141] width 63 height 11
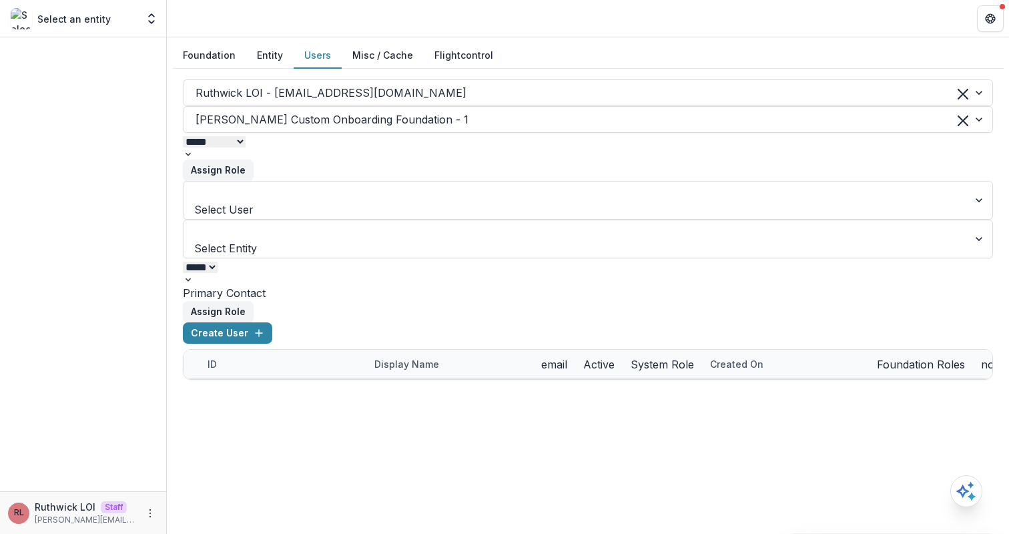
click at [183, 143] on select "**********" at bounding box center [214, 141] width 63 height 11
click at [254, 181] on button "Assign Role" at bounding box center [218, 169] width 71 height 21
click at [210, 58] on button "Foundation" at bounding box center [209, 56] width 74 height 26
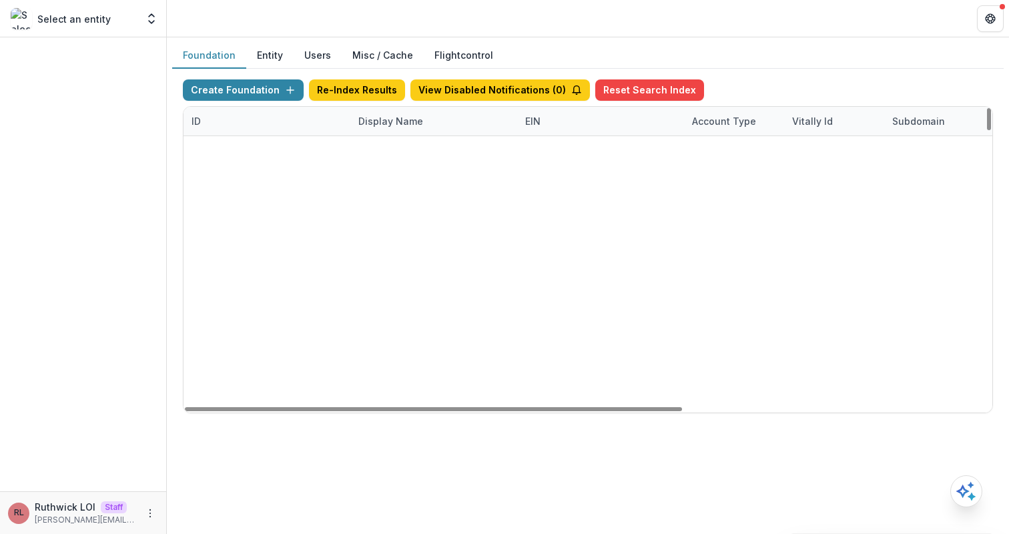
click at [400, 128] on div "Display Name" at bounding box center [433, 121] width 167 height 29
click at [423, 304] on input at bounding box center [403, 312] width 107 height 16
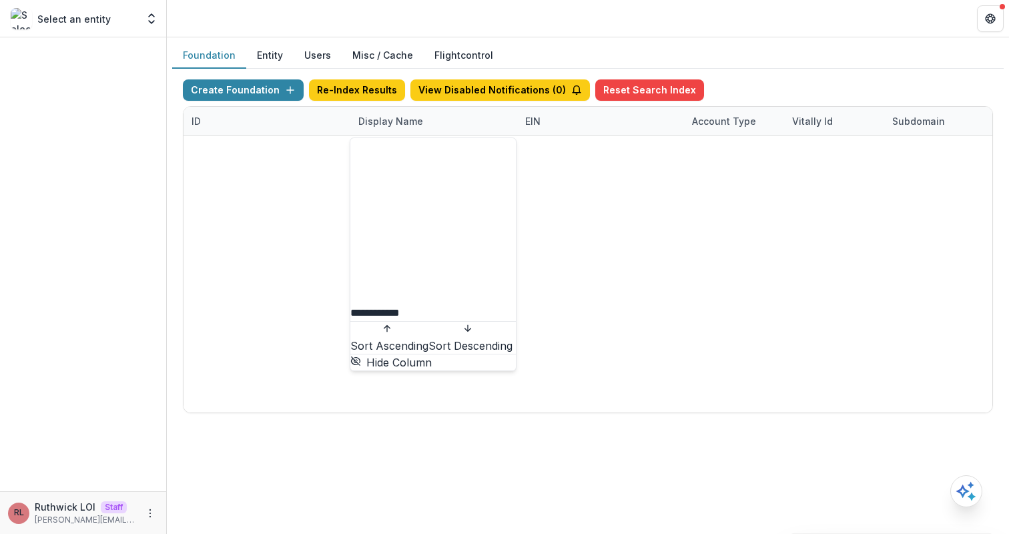
type input "**********"
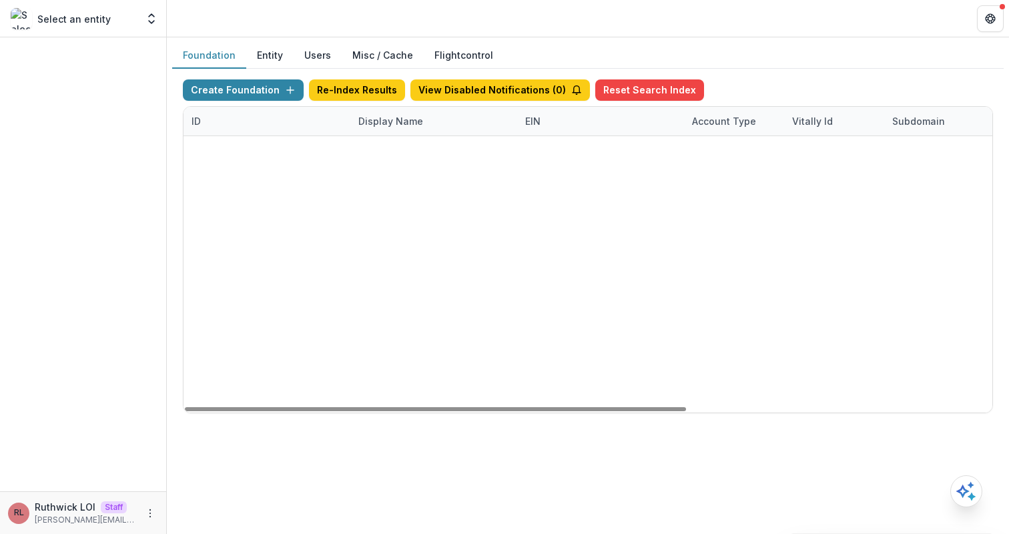
click at [684, 136] on div "1912f949-8202-4e5a-92b9-616cc25f4793 Ruthwick Custom Onboarding Foundation 1 IN…" at bounding box center [588, 136] width 809 height 0
click at [849, 154] on button "Feature Flags" at bounding box center [873, 150] width 81 height 21
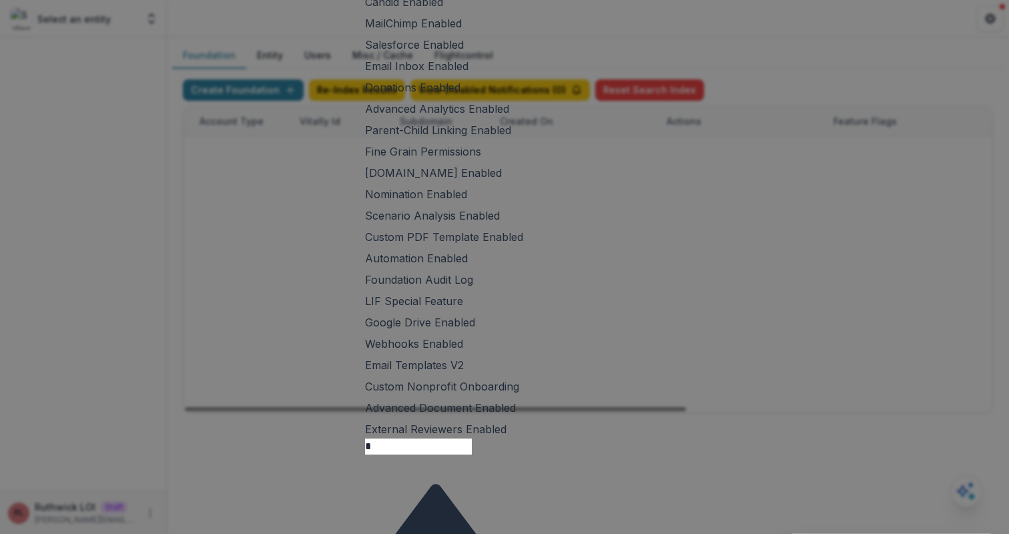
scroll to position [331, 0]
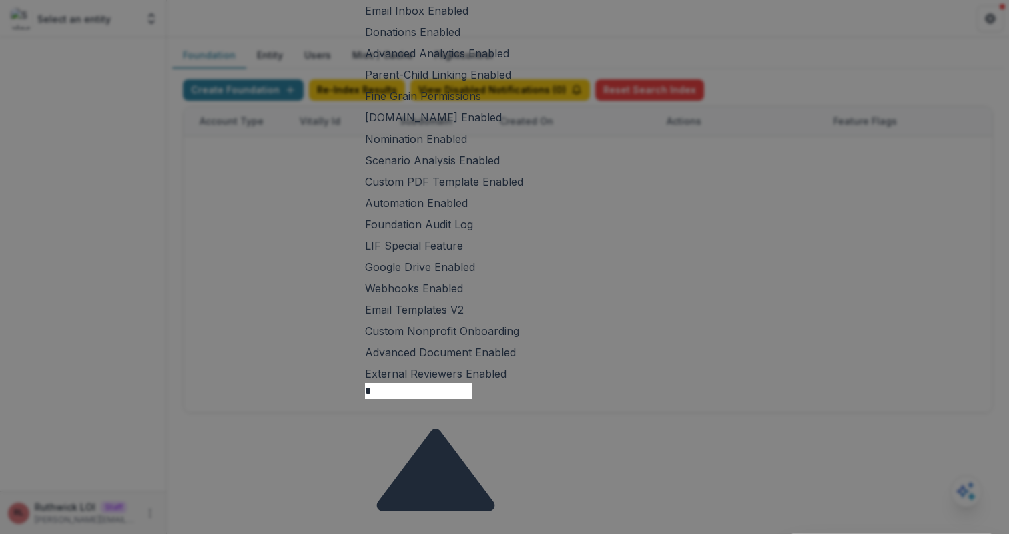
click at [519, 338] on span at bounding box center [519, 330] width 0 height 13
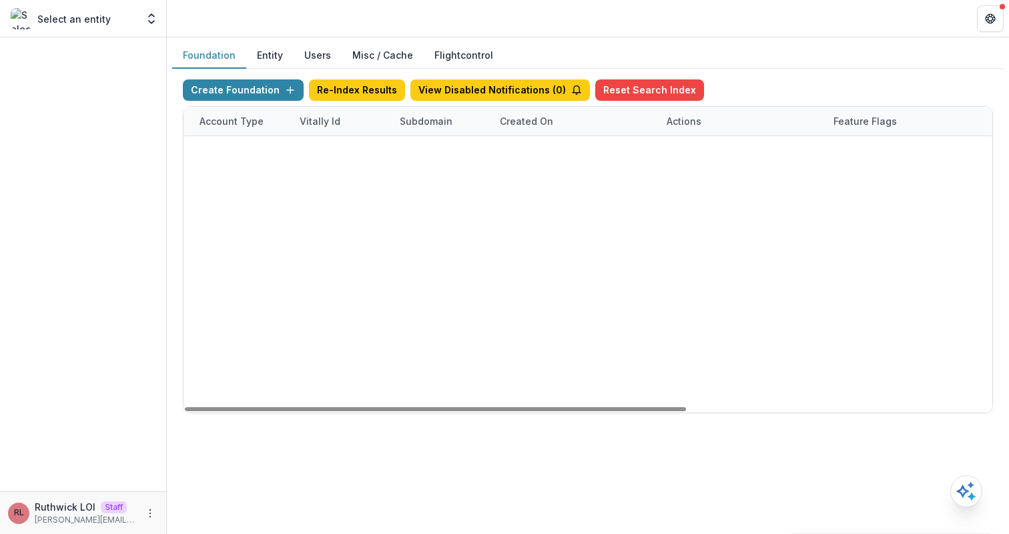
click at [871, 146] on button "Feature Flags" at bounding box center [873, 150] width 81 height 21
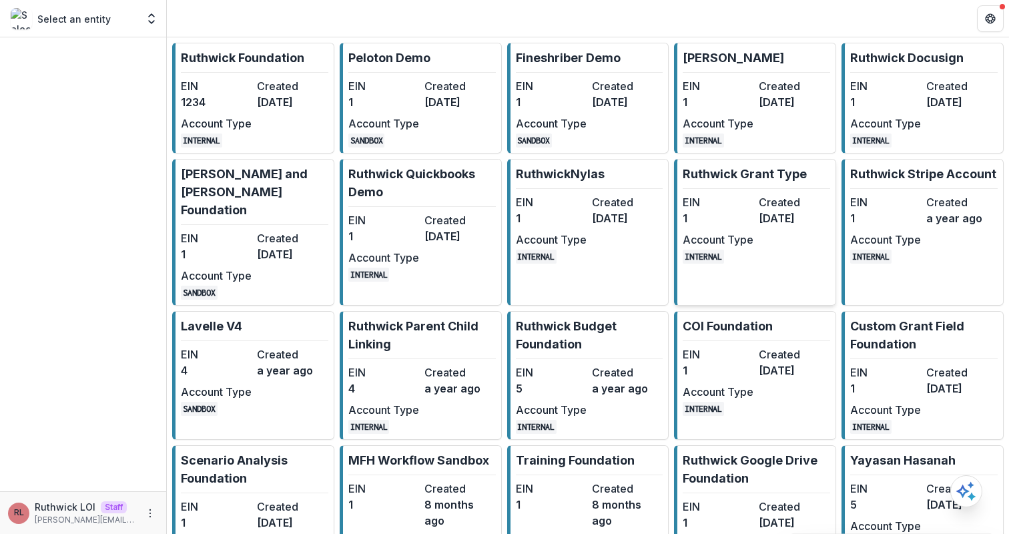
scroll to position [396, 0]
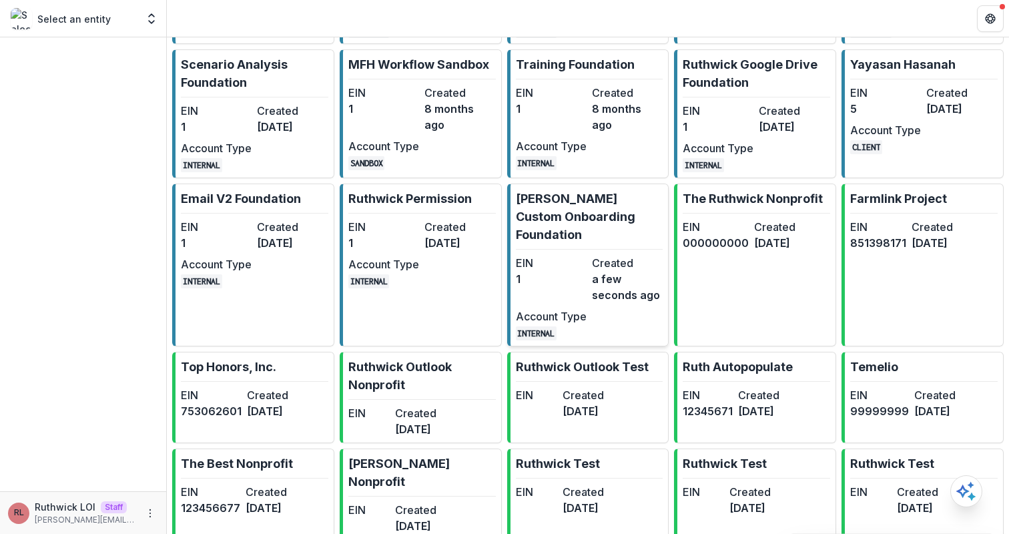
click at [586, 337] on div "EIN 1 Created a few seconds ago Account Type INTERNAL" at bounding box center [589, 297] width 147 height 85
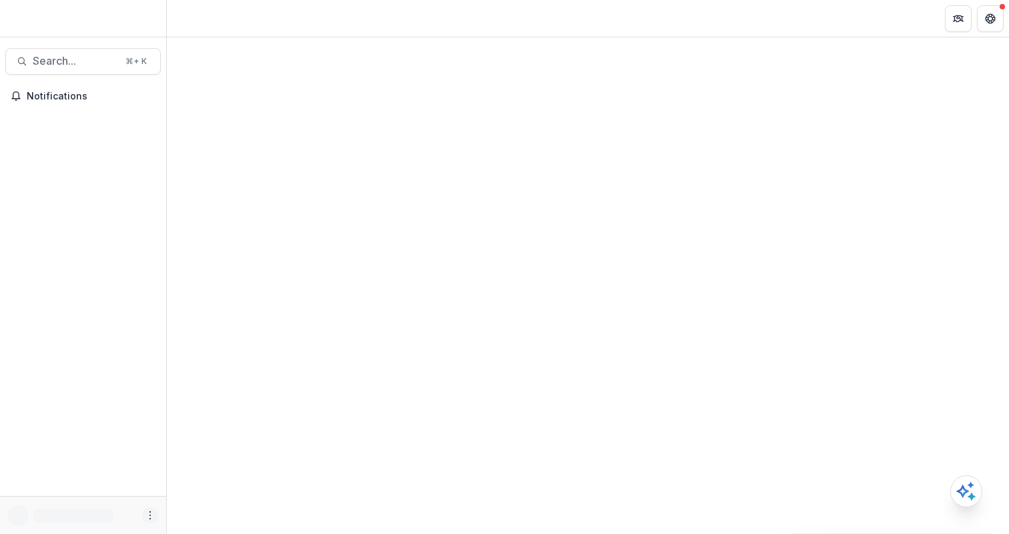
click at [151, 513] on icon "More" at bounding box center [150, 515] width 11 height 11
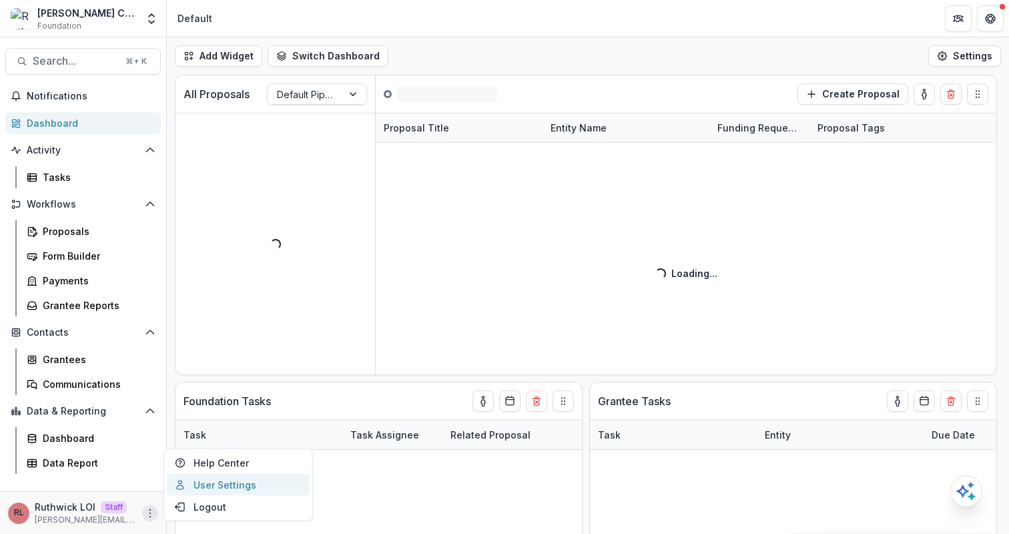
click at [238, 486] on link "User Settings" at bounding box center [238, 485] width 143 height 22
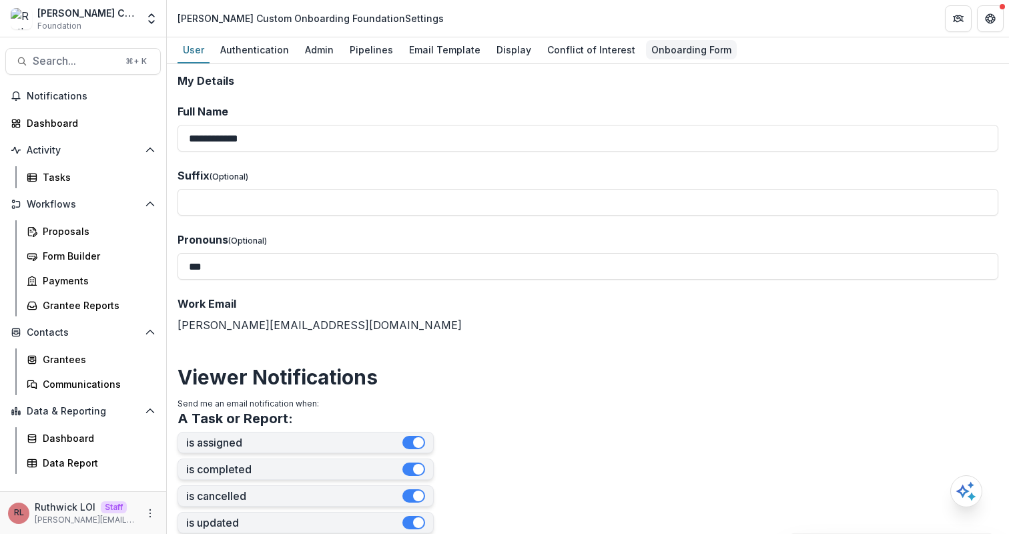
click at [673, 53] on div "Onboarding Form" at bounding box center [691, 49] width 91 height 19
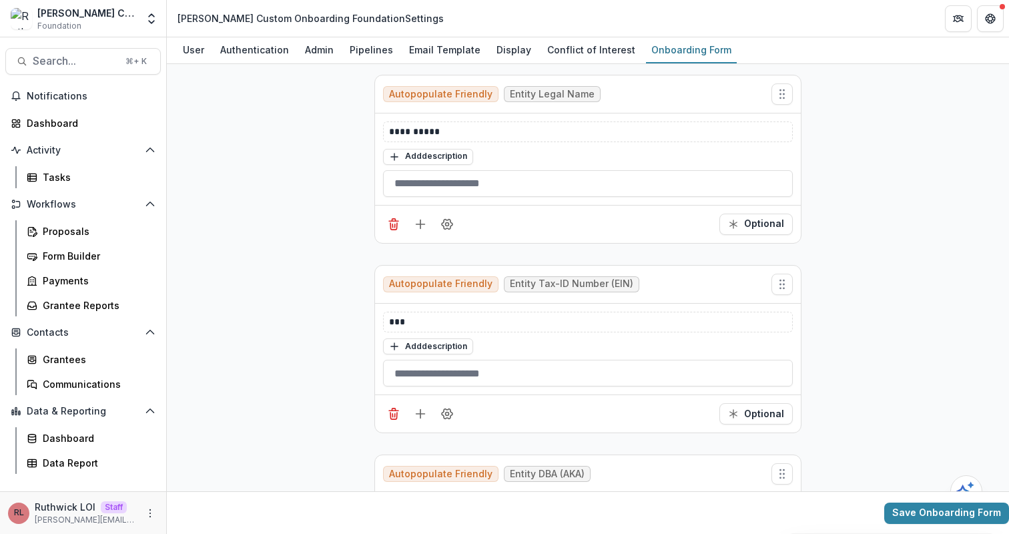
click at [787, 27] on header "Ruthwick Custom Onboarding Foundation Settings" at bounding box center [588, 18] width 842 height 37
click at [121, 360] on div "Grantees" at bounding box center [96, 359] width 107 height 14
click at [229, 19] on div "Ruthwick Custom Onboarding Foundation Settings" at bounding box center [311, 18] width 266 height 14
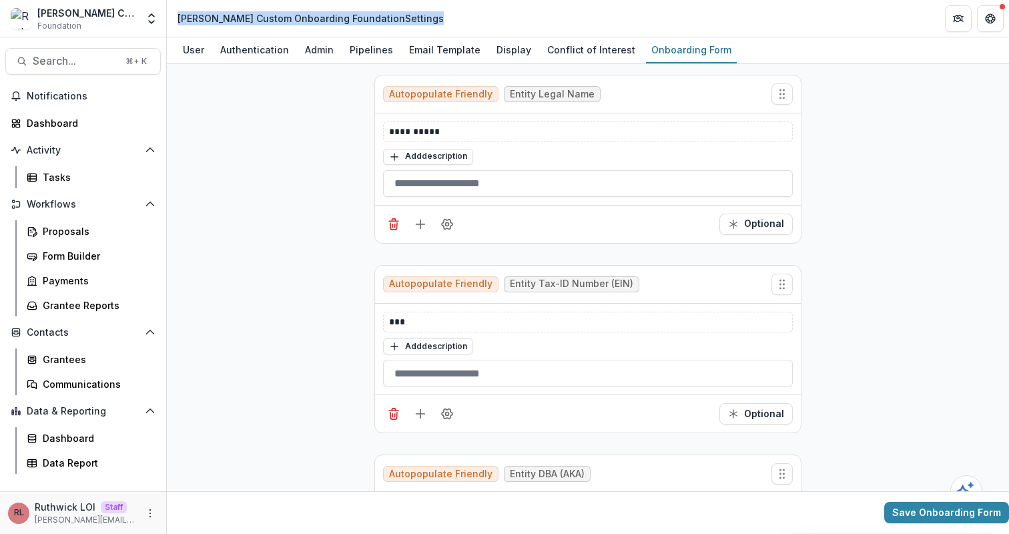
click at [308, 18] on div "Ruthwick Custom Onboarding Foundation Settings" at bounding box center [311, 18] width 266 height 14
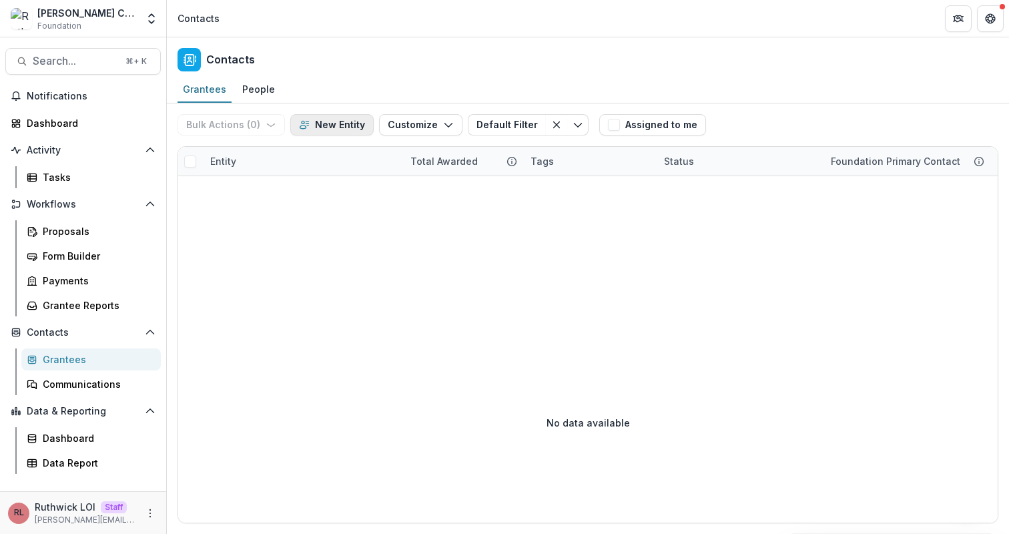
click at [336, 129] on button "New Entity" at bounding box center [331, 124] width 83 height 21
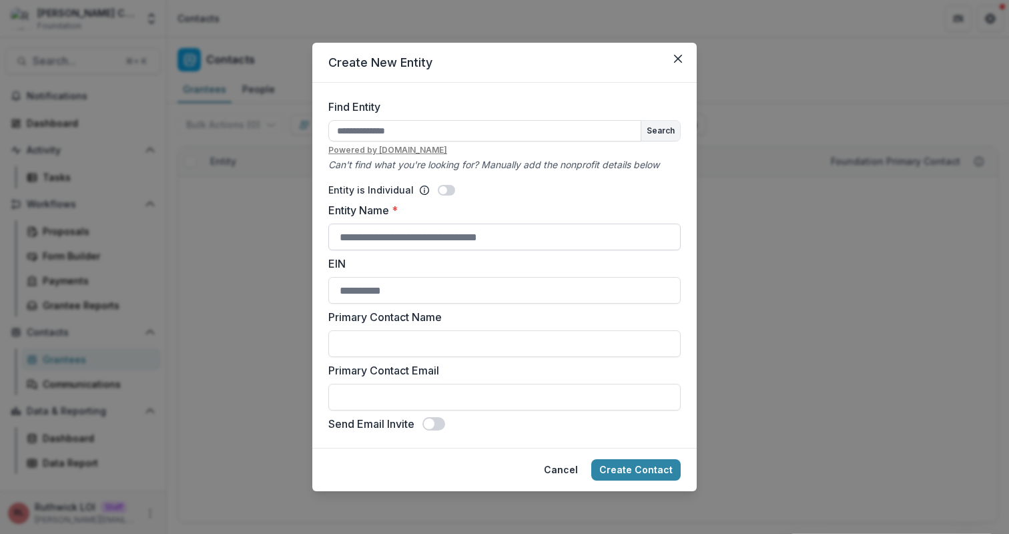
click at [497, 236] on input "Entity Name *" at bounding box center [504, 237] width 352 height 27
type input "**********"
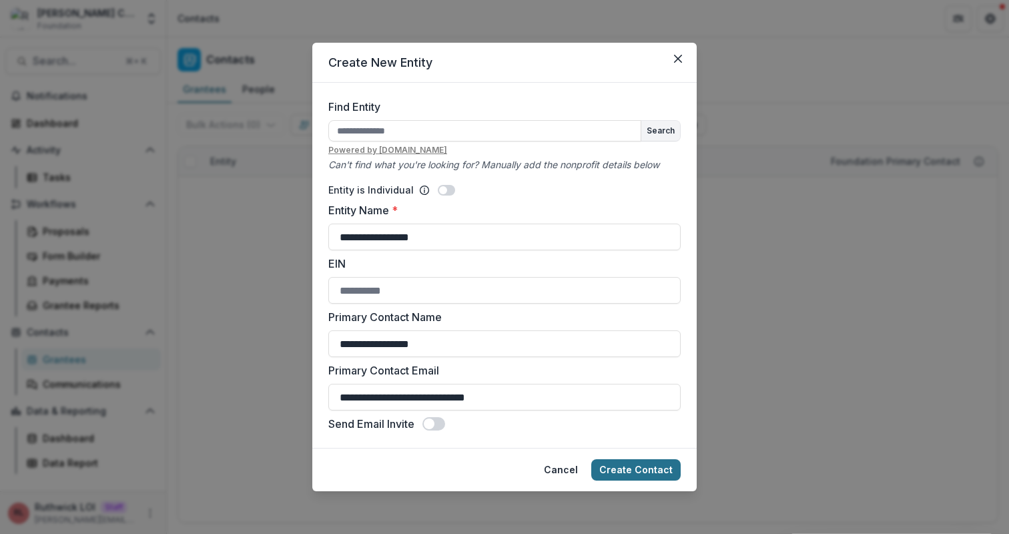
type input "**********"
click at [631, 469] on button "Create Contact" at bounding box center [635, 469] width 89 height 21
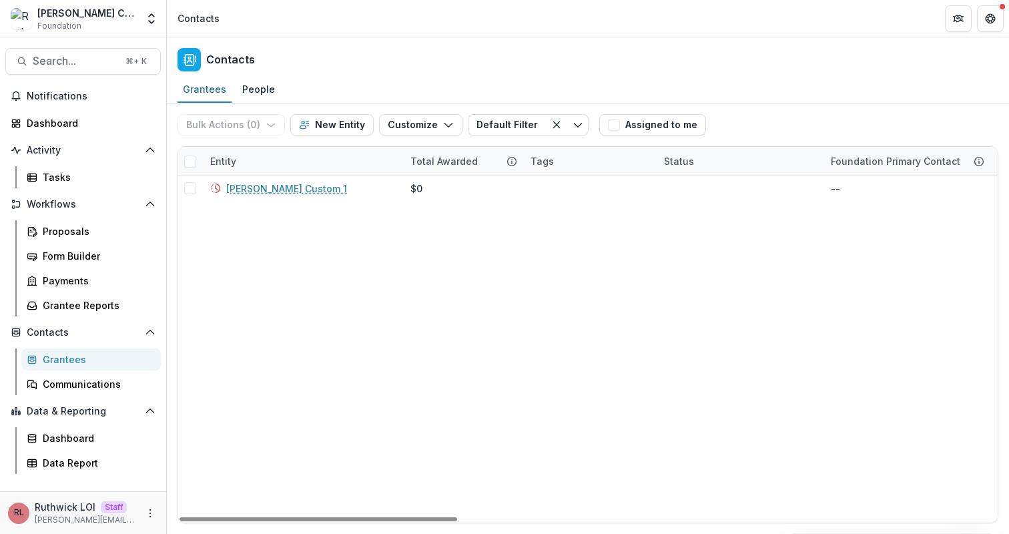
click at [511, 79] on div "Grantees People" at bounding box center [588, 90] width 842 height 27
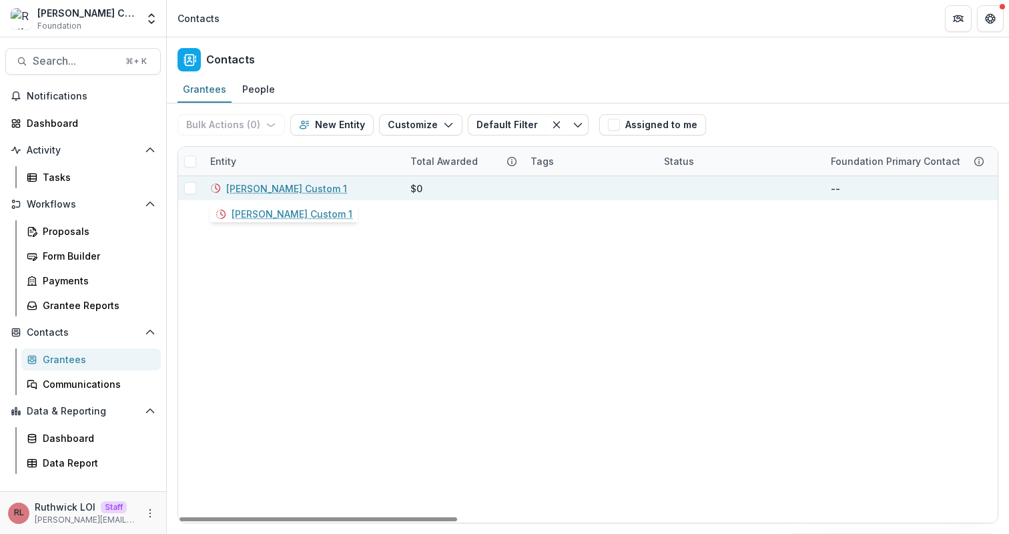
click at [292, 188] on link "[PERSON_NAME] Custom 1" at bounding box center [286, 189] width 121 height 14
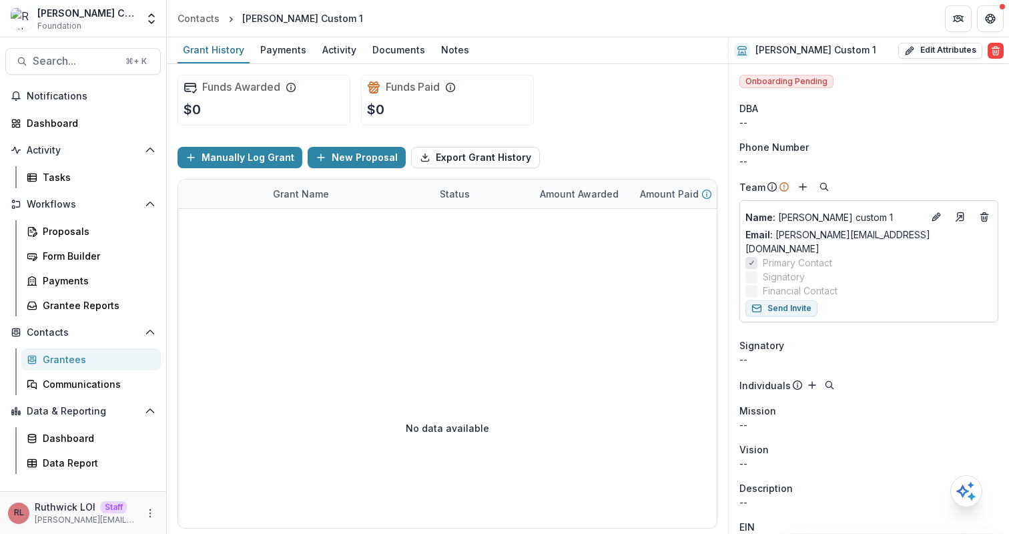
click at [648, 99] on div "Funds Awarded $0 Funds Paid $0" at bounding box center [448, 100] width 540 height 72
click at [142, 512] on button "More" at bounding box center [150, 513] width 16 height 16
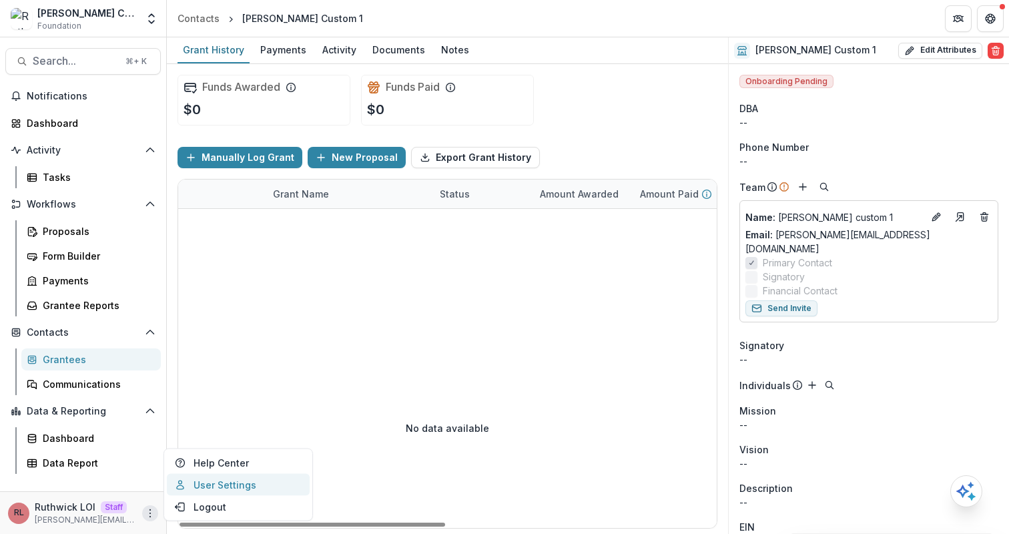
click at [215, 487] on link "User Settings" at bounding box center [238, 485] width 143 height 22
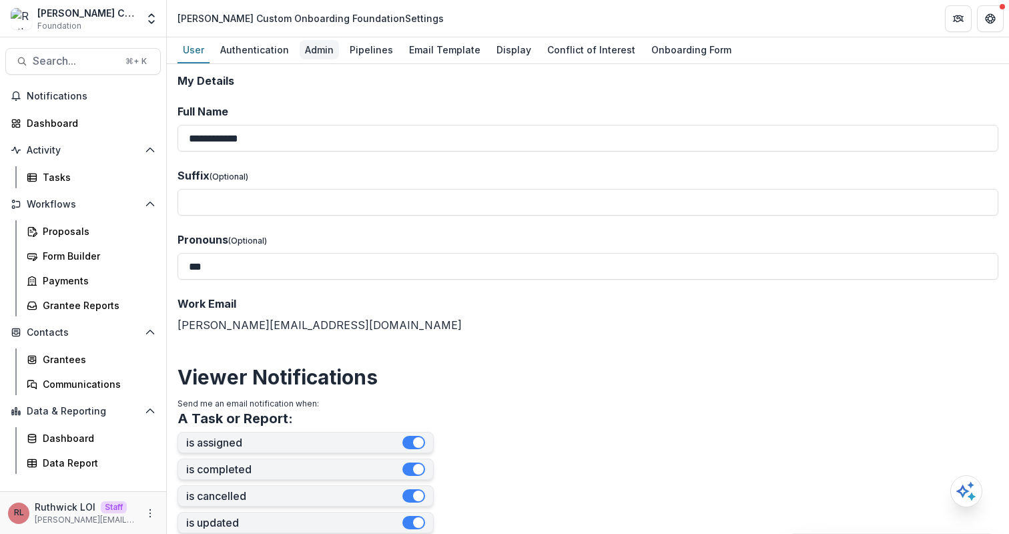
click at [322, 47] on div "Admin" at bounding box center [319, 49] width 39 height 19
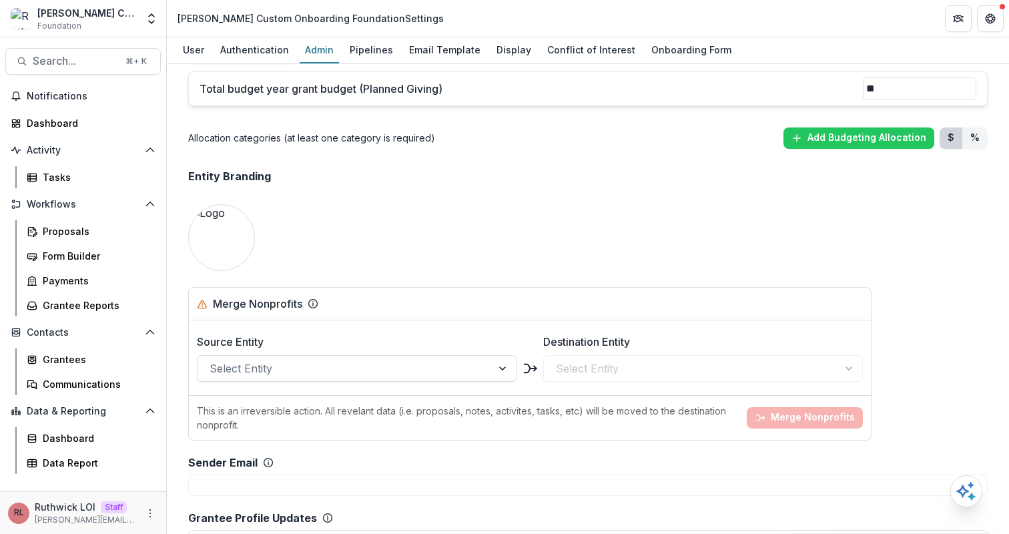
scroll to position [813, 0]
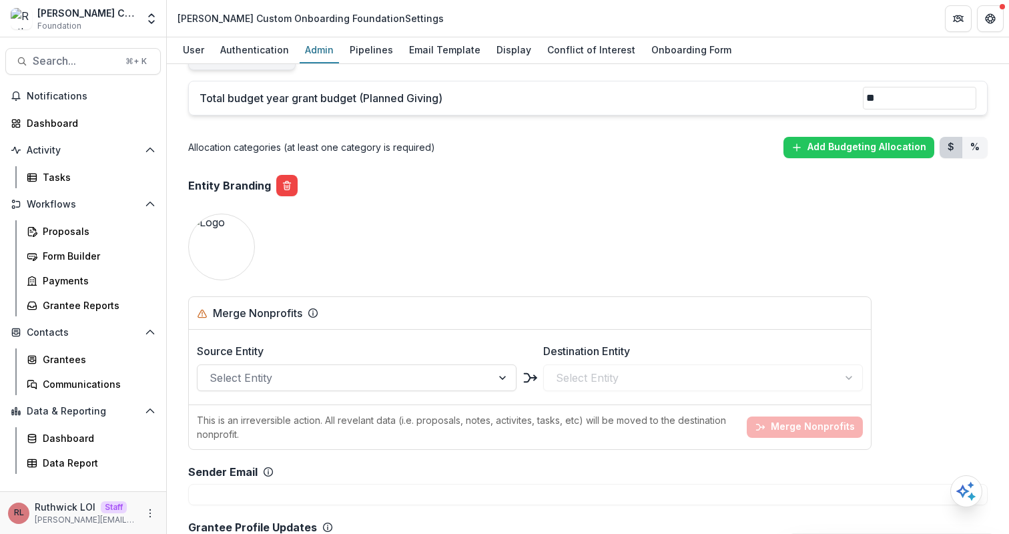
click at [405, 222] on div "Team ( 1 ) Add Team Member + Name Title Email Permissions [PERSON_NAME] [PERSON…" at bounding box center [588, 253] width 821 height 1983
click at [651, 41] on div "Onboarding Form" at bounding box center [691, 49] width 91 height 19
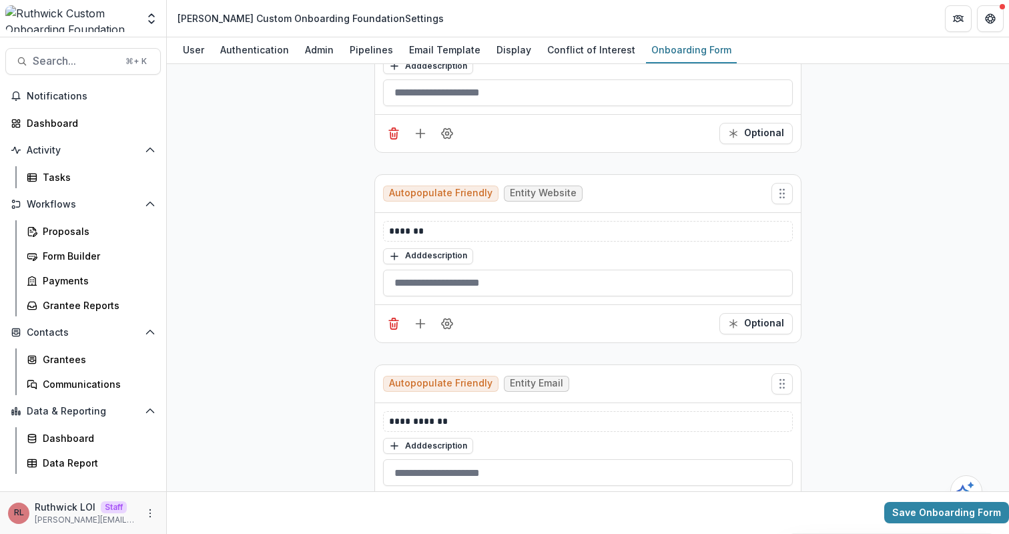
scroll to position [472, 0]
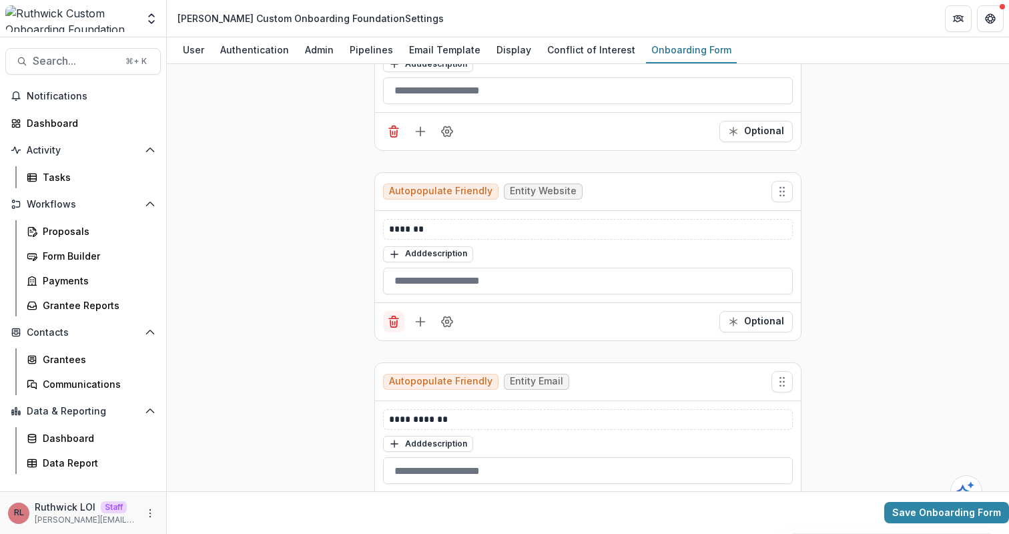
click at [389, 328] on button "Delete field" at bounding box center [393, 321] width 21 height 21
click at [389, 323] on icon "Delete field" at bounding box center [393, 321] width 13 height 13
click at [389, 322] on icon "Delete field" at bounding box center [393, 321] width 13 height 13
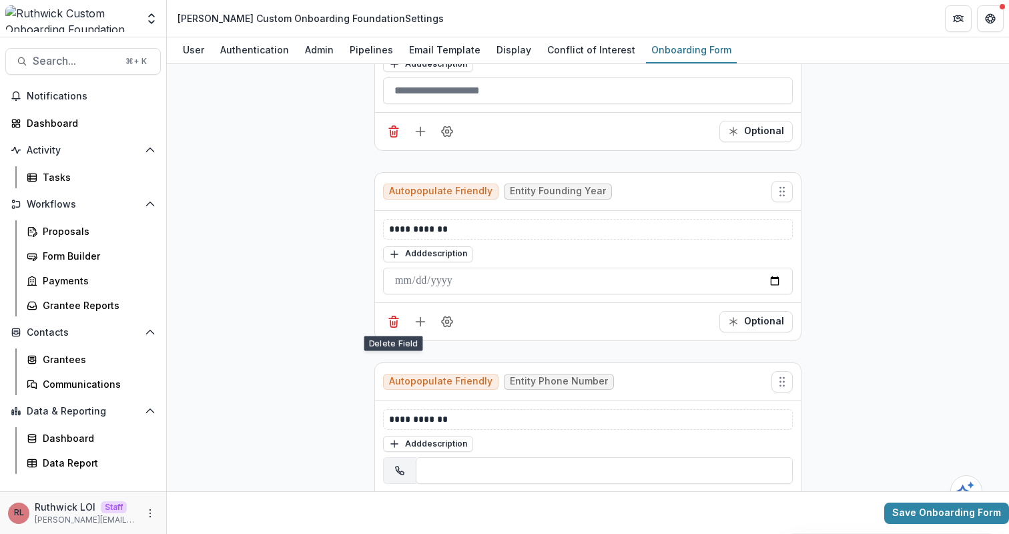
click at [389, 322] on icon "Delete field" at bounding box center [393, 321] width 13 height 13
click at [389, 505] on icon "Delete field" at bounding box center [393, 511] width 13 height 13
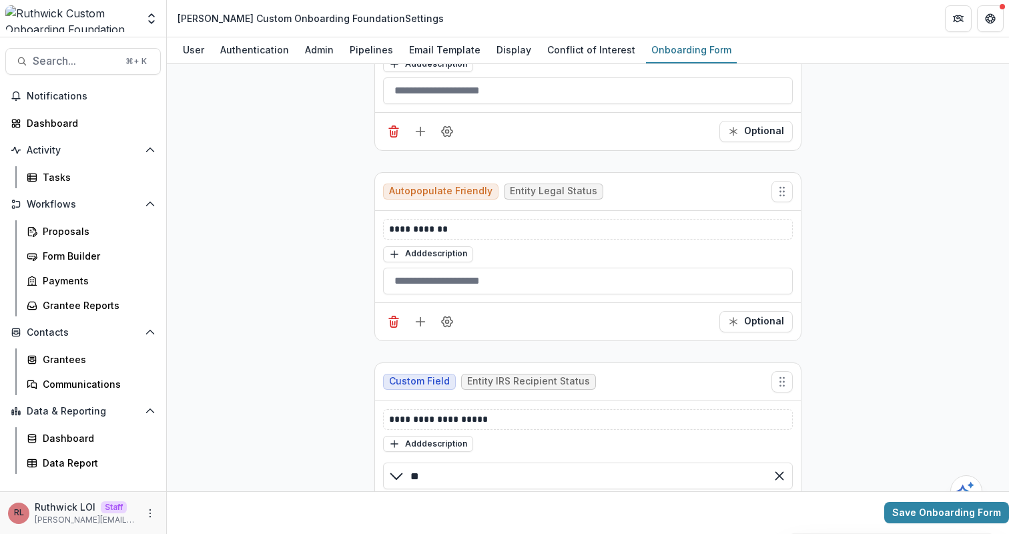
click at [389, 322] on icon "Delete field" at bounding box center [393, 321] width 13 height 13
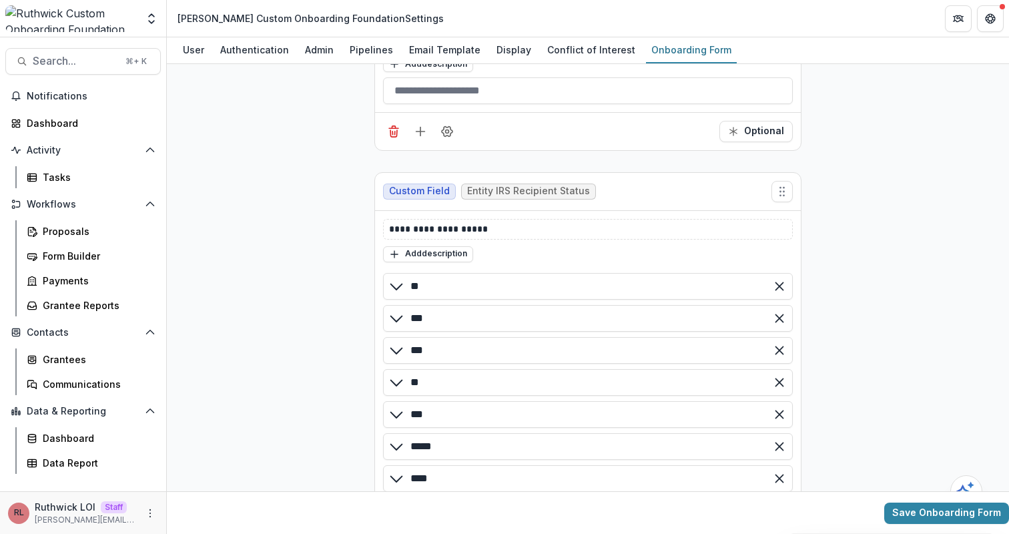
click at [389, 322] on icon at bounding box center [396, 318] width 16 height 16
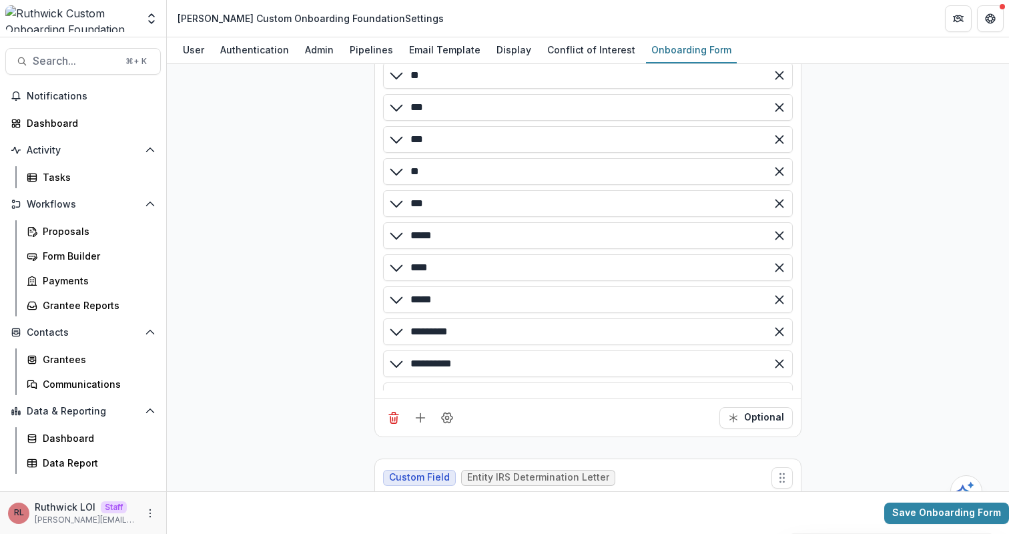
click at [392, 408] on button "Delete field" at bounding box center [393, 417] width 21 height 21
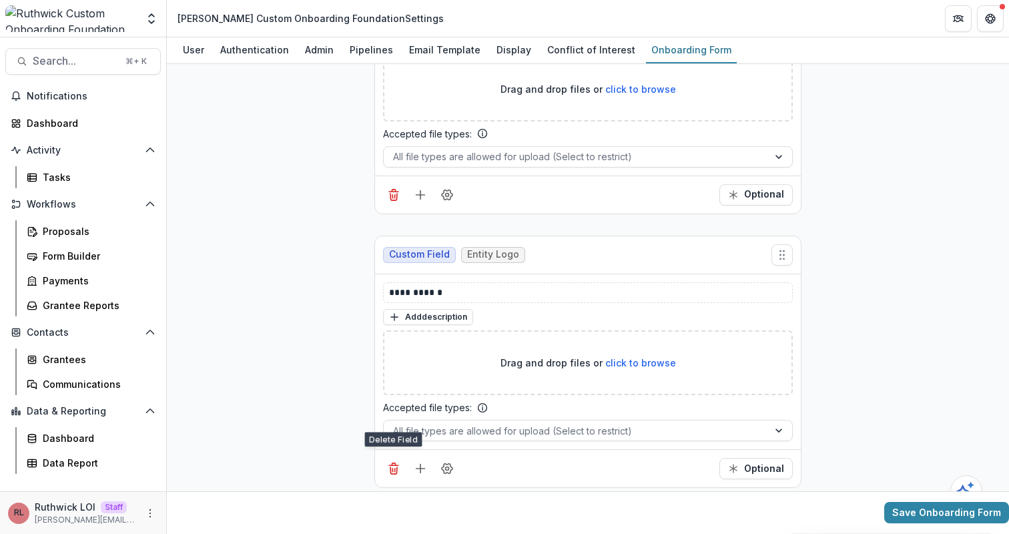
scroll to position [187, 0]
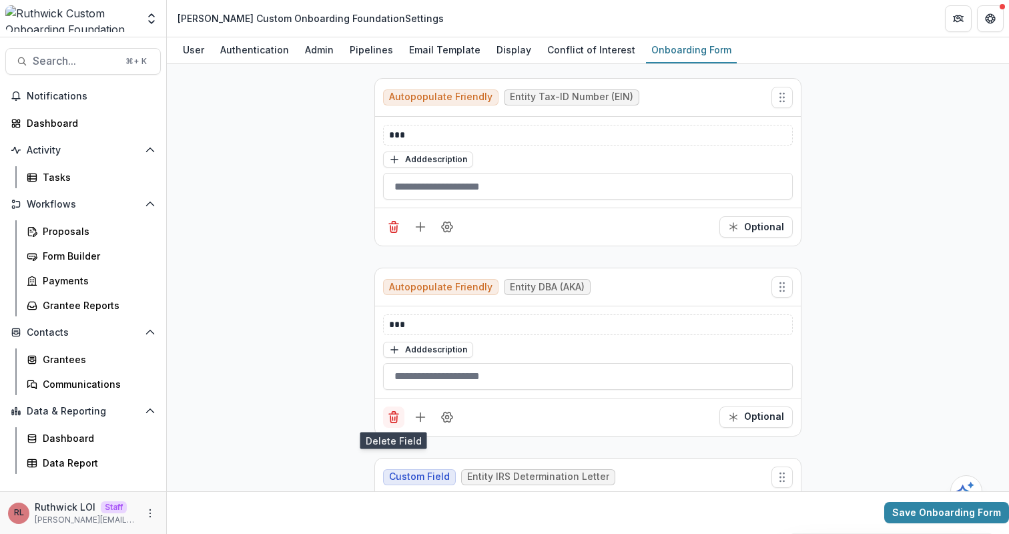
click at [392, 410] on icon "Delete field" at bounding box center [393, 416] width 13 height 13
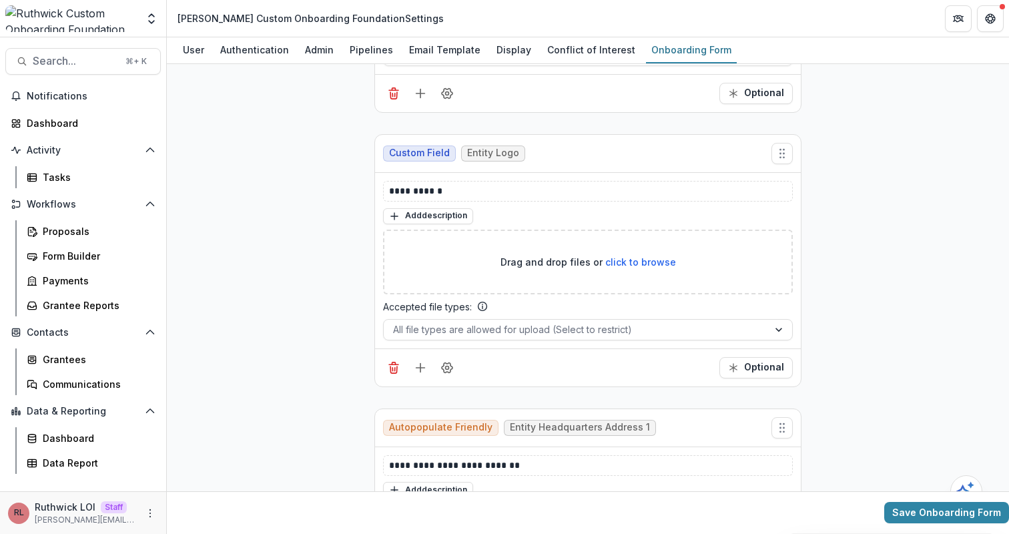
scroll to position [637, 0]
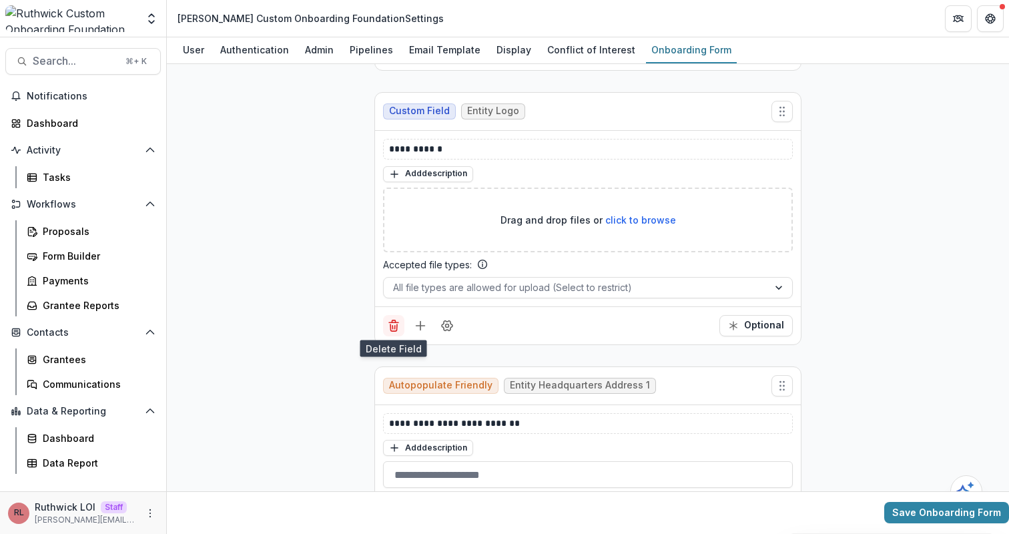
click at [393, 316] on button "Delete field" at bounding box center [393, 325] width 21 height 21
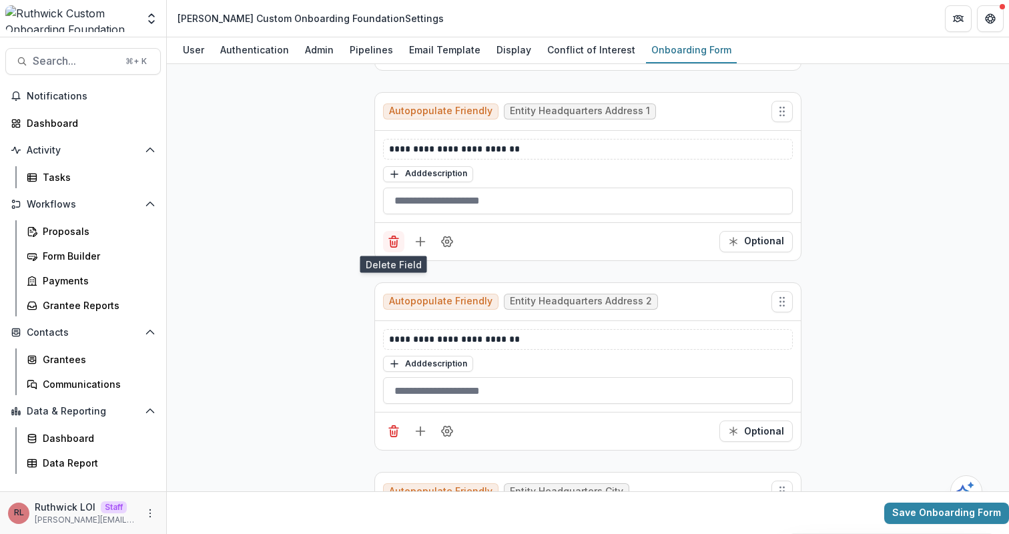
click at [392, 242] on line "Delete field" at bounding box center [392, 242] width 0 height 3
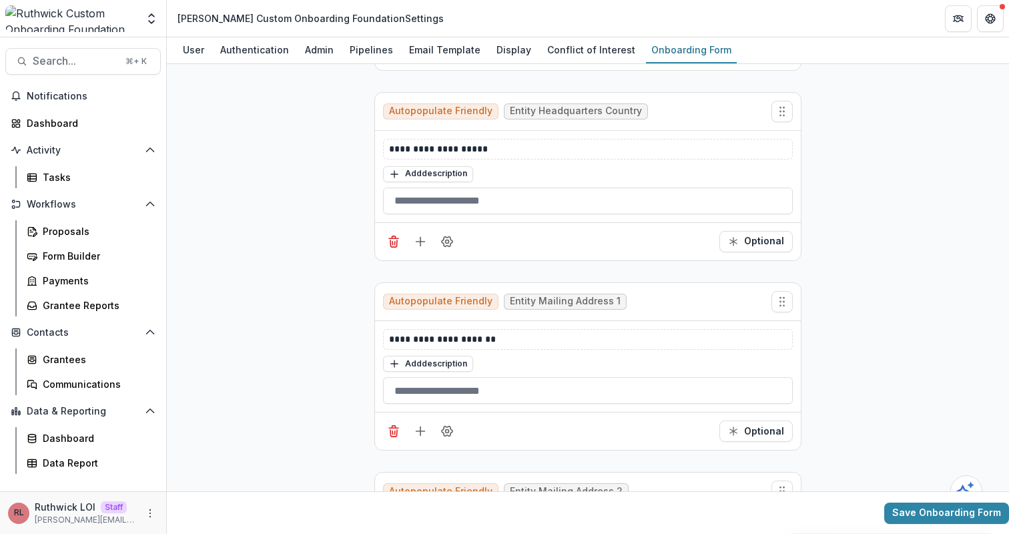
click at [392, 242] on line "Delete field" at bounding box center [392, 242] width 0 height 3
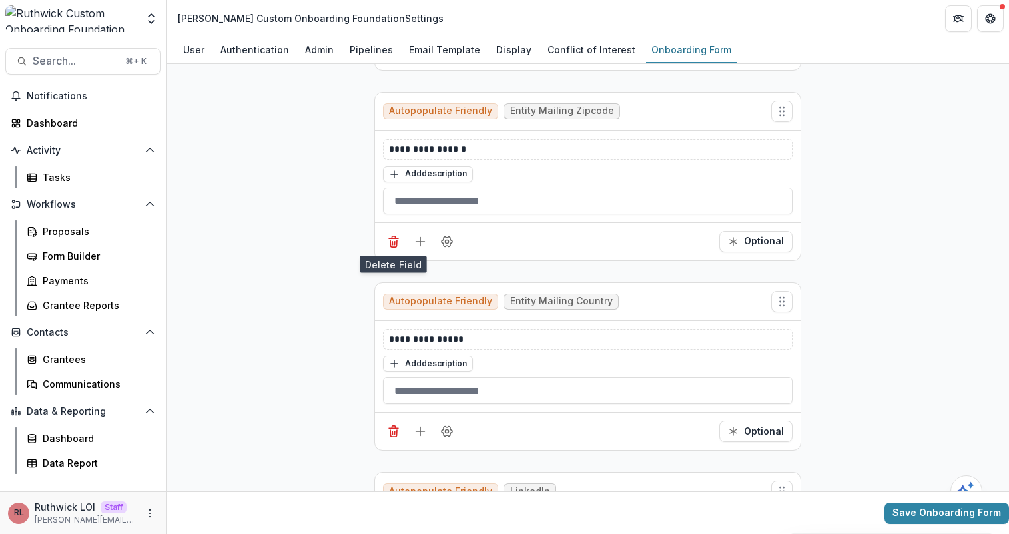
click at [392, 242] on line "Delete field" at bounding box center [392, 242] width 0 height 3
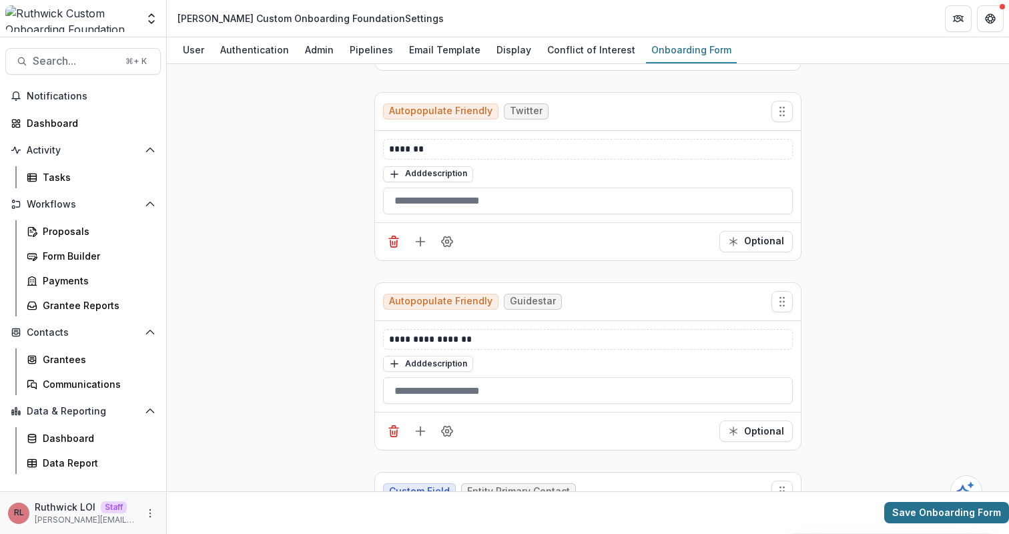
click at [896, 516] on button "Save Onboarding Form" at bounding box center [946, 513] width 125 height 21
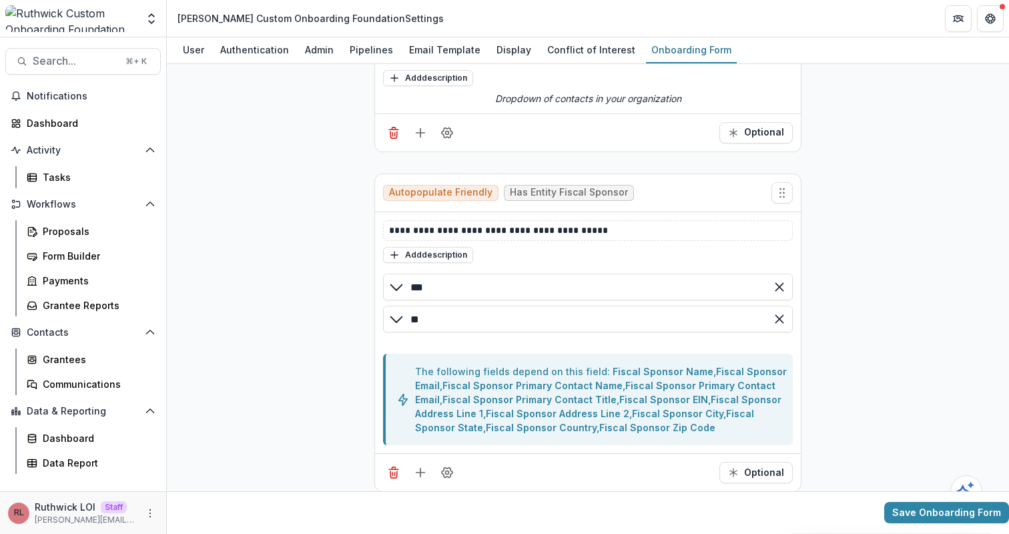
scroll to position [1064, 0]
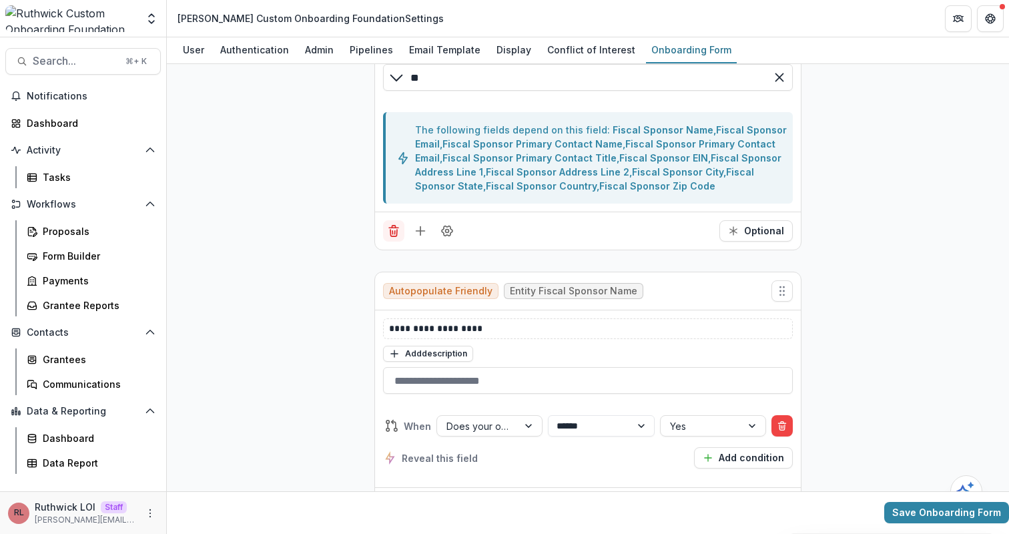
click at [387, 232] on icon "Delete field" at bounding box center [393, 230] width 13 height 13
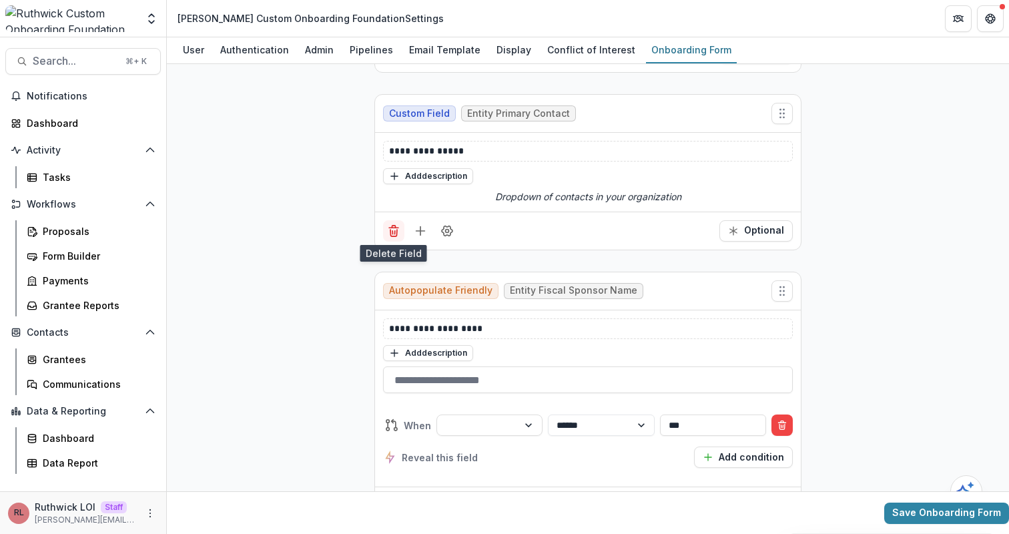
click at [387, 232] on icon "Delete field" at bounding box center [393, 230] width 13 height 13
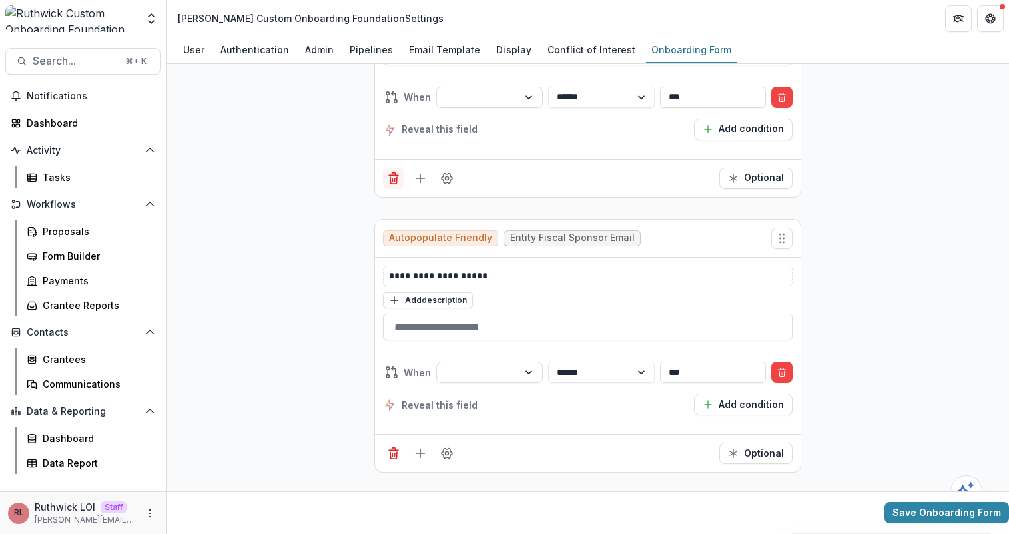
click at [390, 181] on icon "Delete field" at bounding box center [393, 180] width 7 height 7
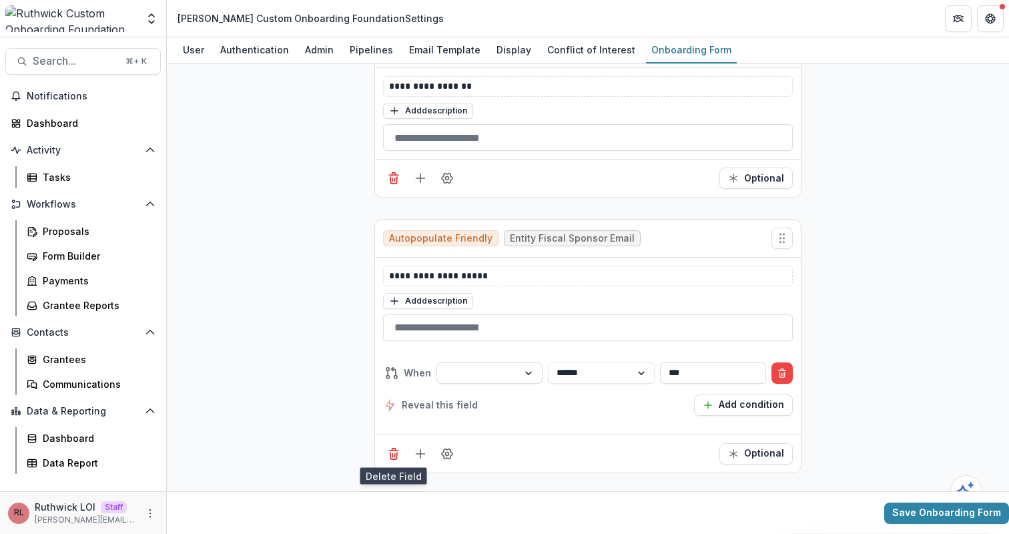
click at [392, 458] on button "Delete field" at bounding box center [393, 453] width 21 height 21
click at [387, 456] on icon "Delete field" at bounding box center [393, 453] width 13 height 13
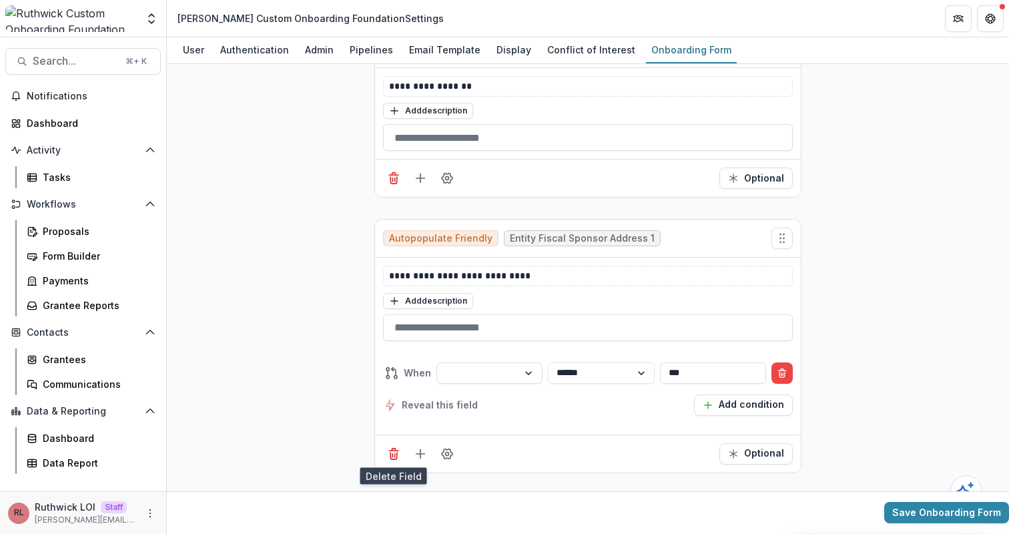
click at [387, 456] on icon "Delete field" at bounding box center [393, 453] width 13 height 13
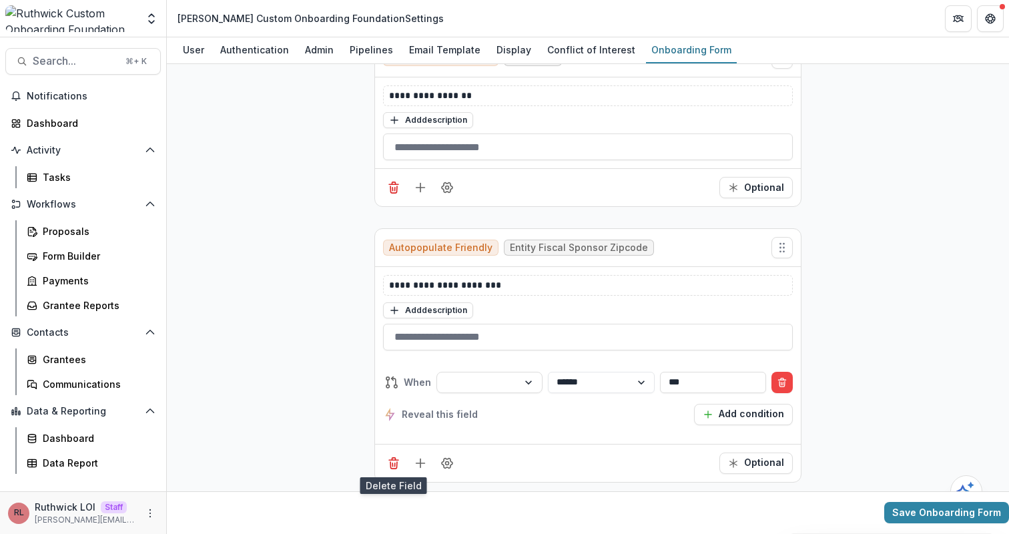
click at [387, 456] on icon "Delete field" at bounding box center [393, 462] width 13 height 13
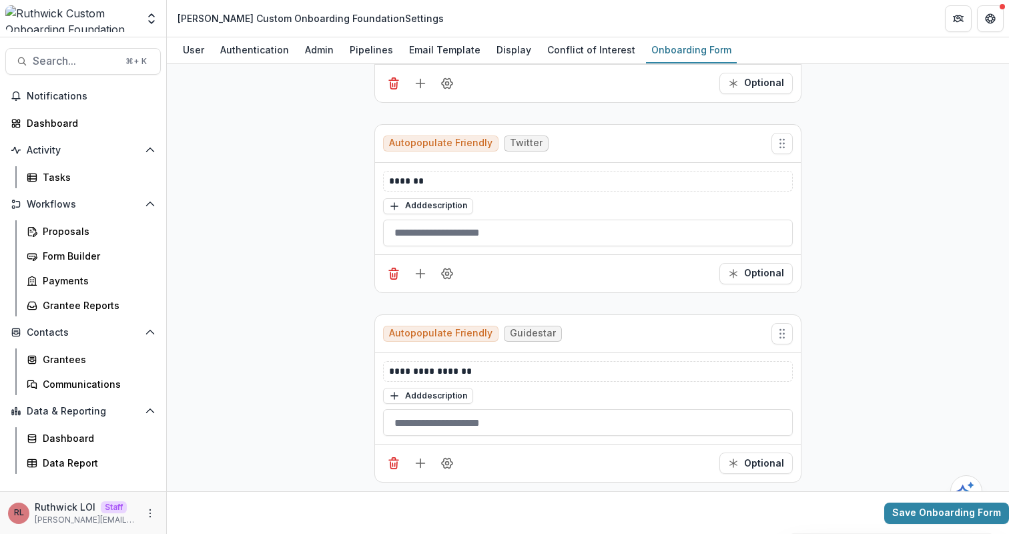
click at [948, 527] on div "Save Onboarding Form" at bounding box center [588, 512] width 842 height 43
click at [942, 521] on button "Save Onboarding Form" at bounding box center [946, 513] width 125 height 21
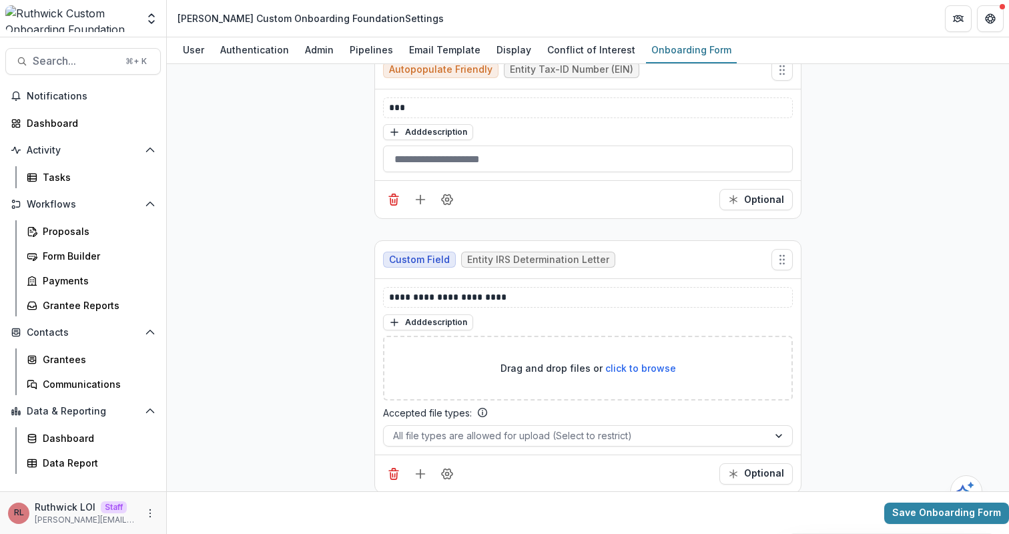
scroll to position [0, 0]
